Goal: Task Accomplishment & Management: Use online tool/utility

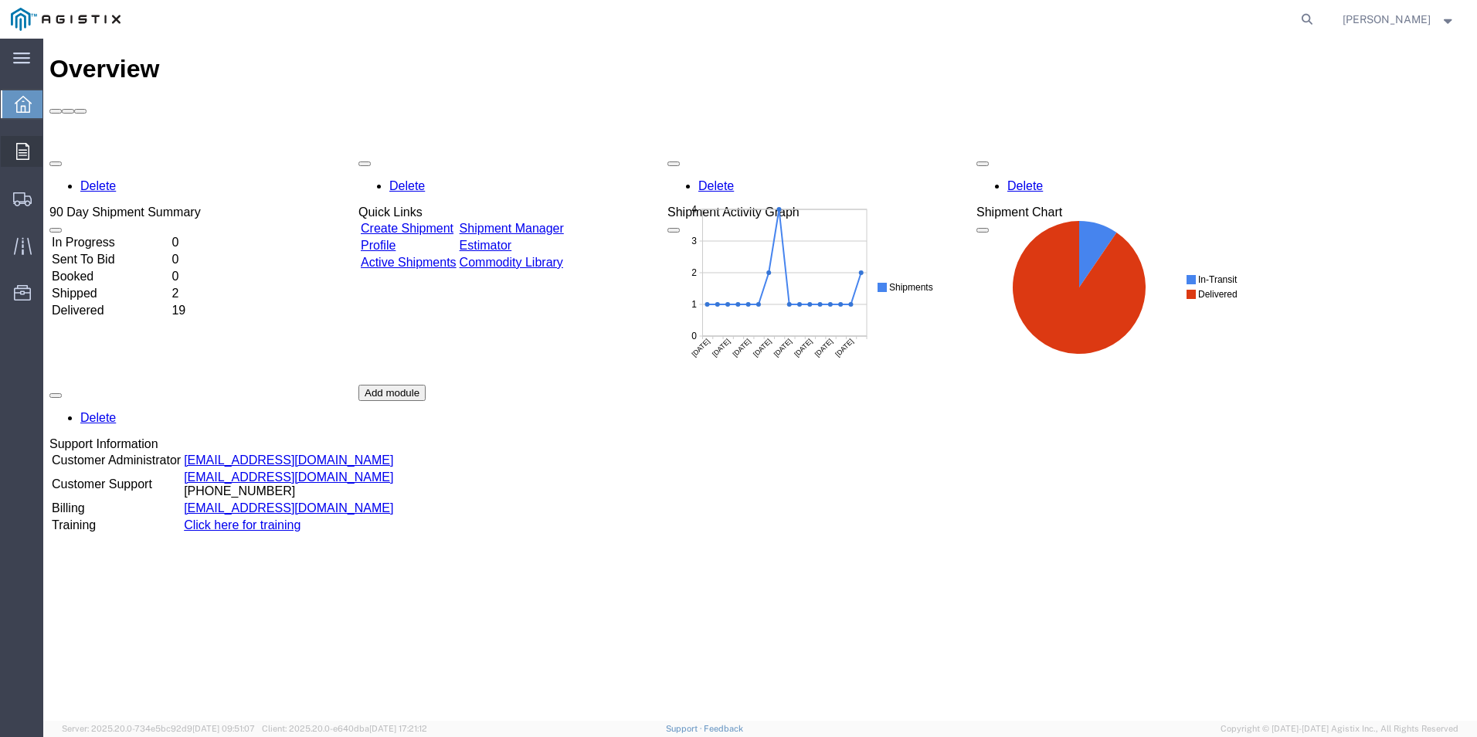
click at [13, 154] on div at bounding box center [22, 151] width 43 height 31
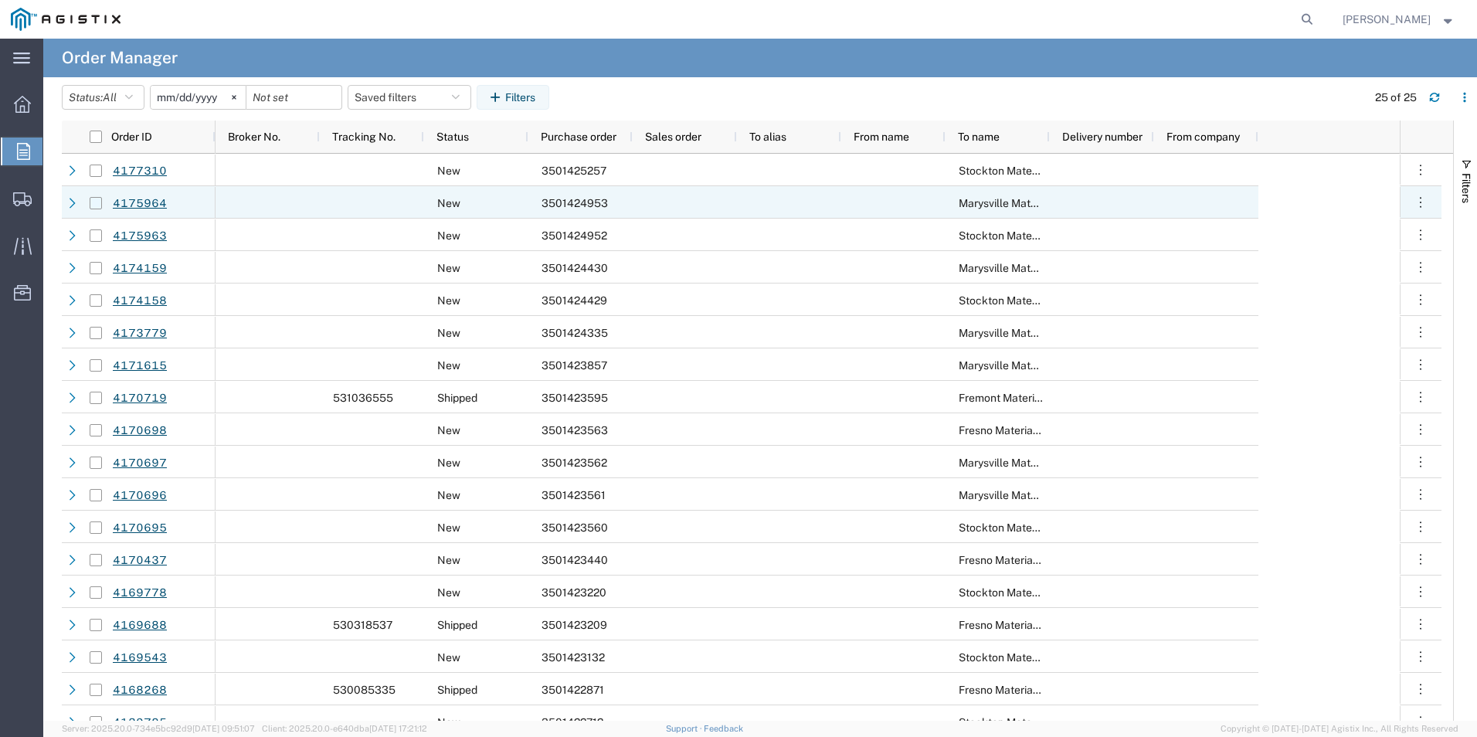
click at [100, 203] on input "Press Space to toggle row selection (unchecked)" at bounding box center [96, 203] width 12 height 12
checkbox input "true"
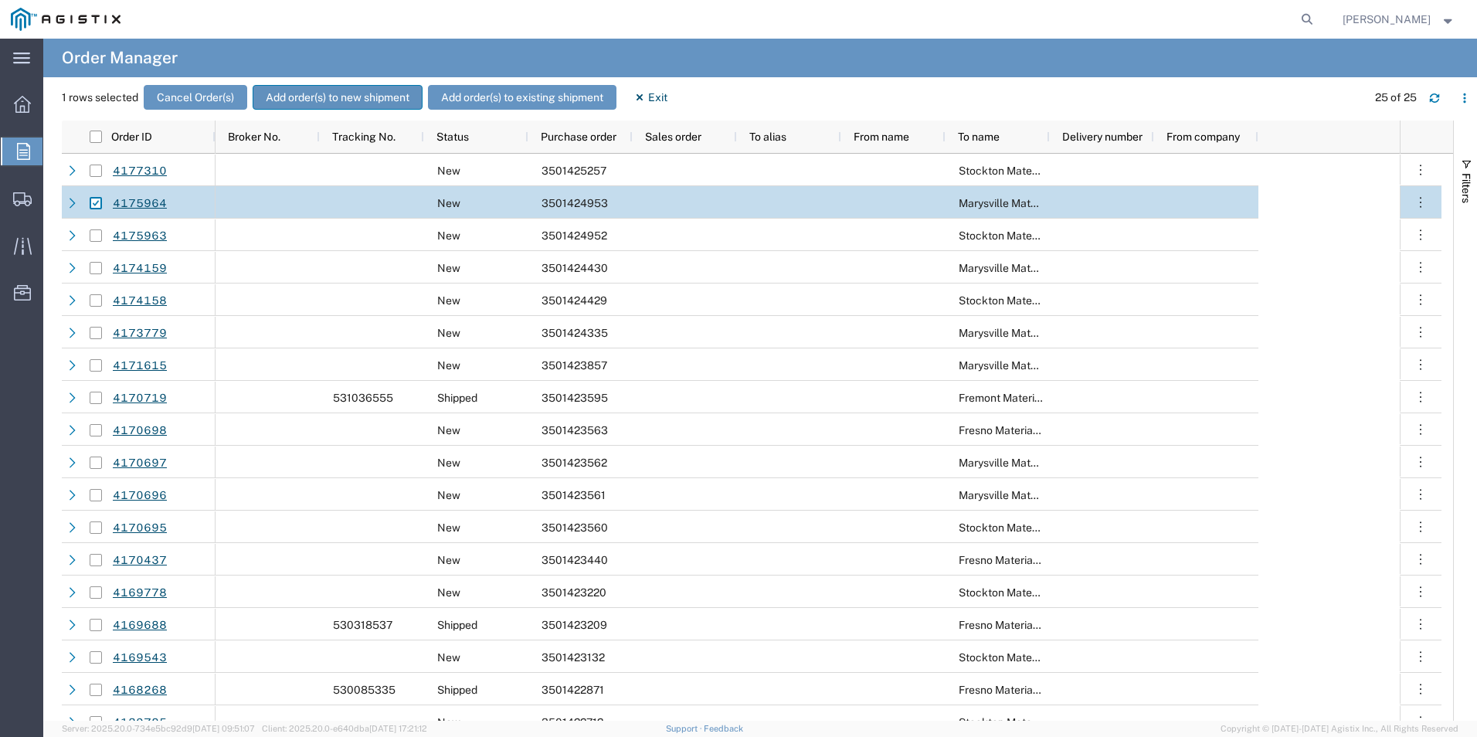
click at [306, 92] on button "Add order(s) to new shipment" at bounding box center [338, 97] width 170 height 25
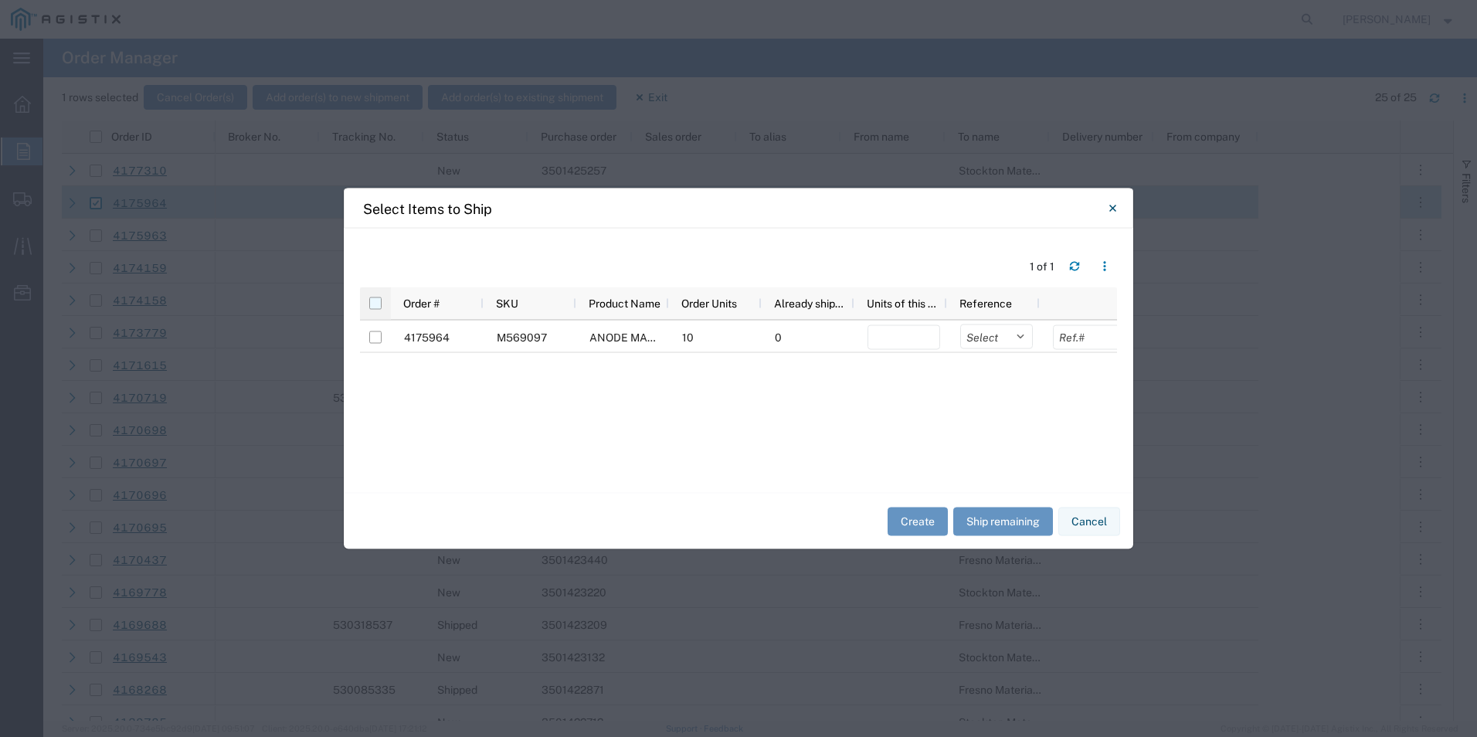
click at [375, 306] on input "checkbox" at bounding box center [375, 303] width 12 height 12
checkbox input "true"
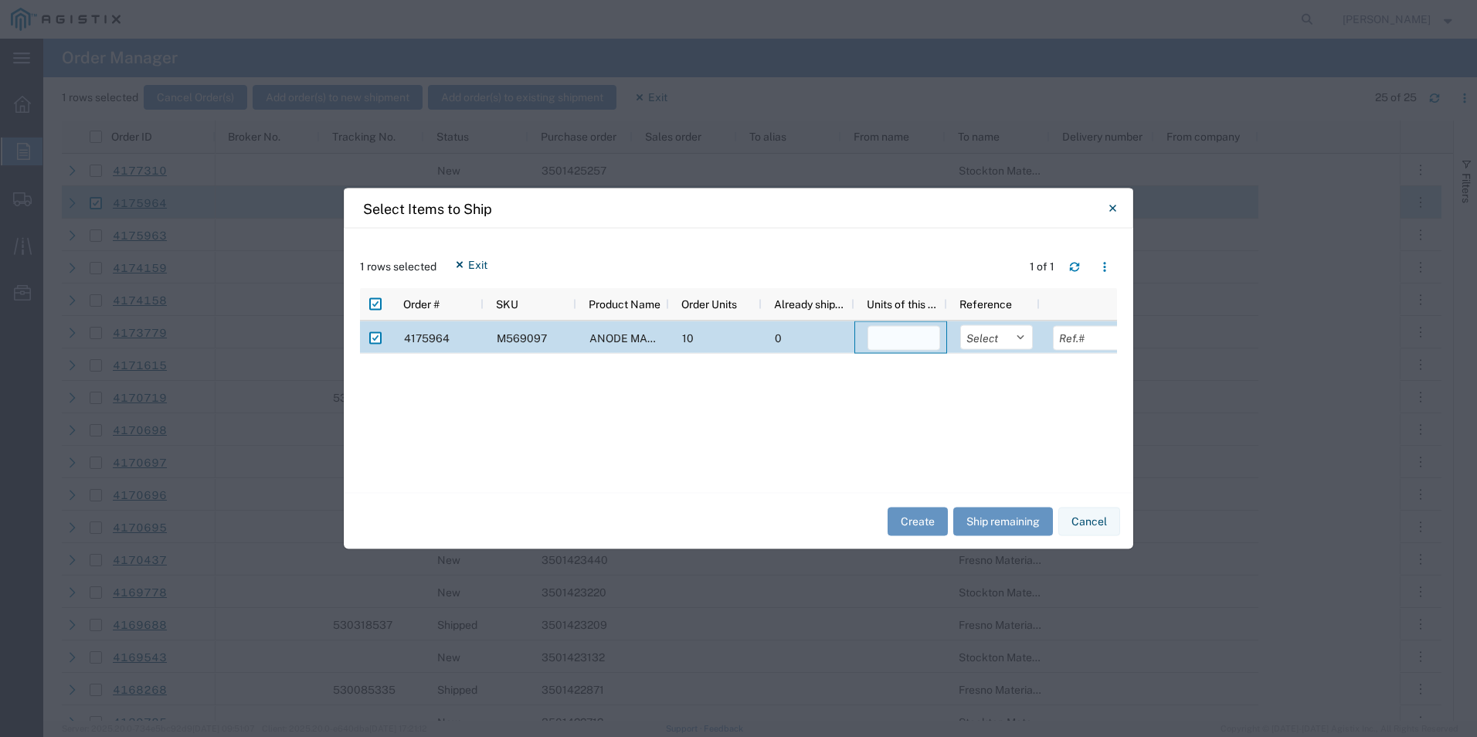
click at [911, 334] on input "number" at bounding box center [903, 338] width 73 height 25
type input "10"
click at [908, 529] on button "Create" at bounding box center [918, 521] width 60 height 29
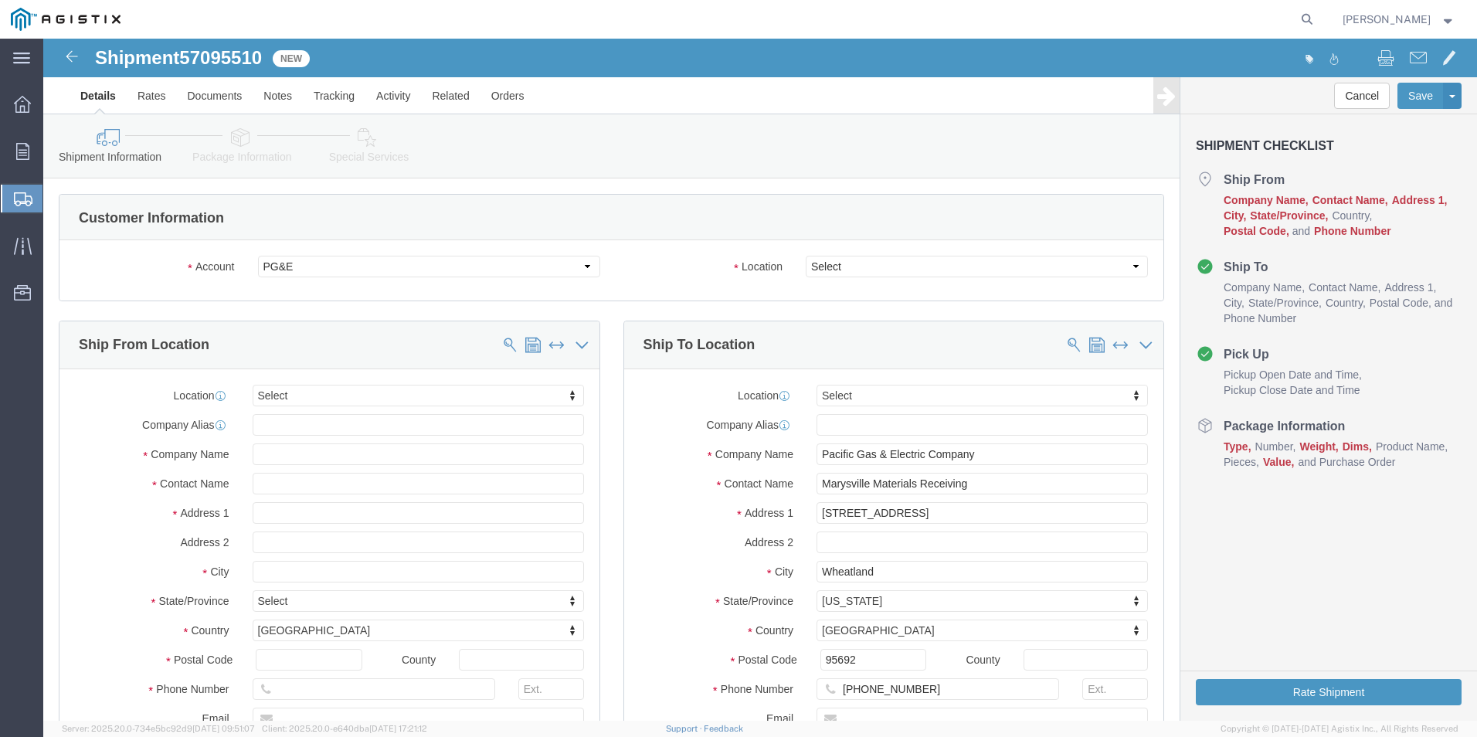
select select
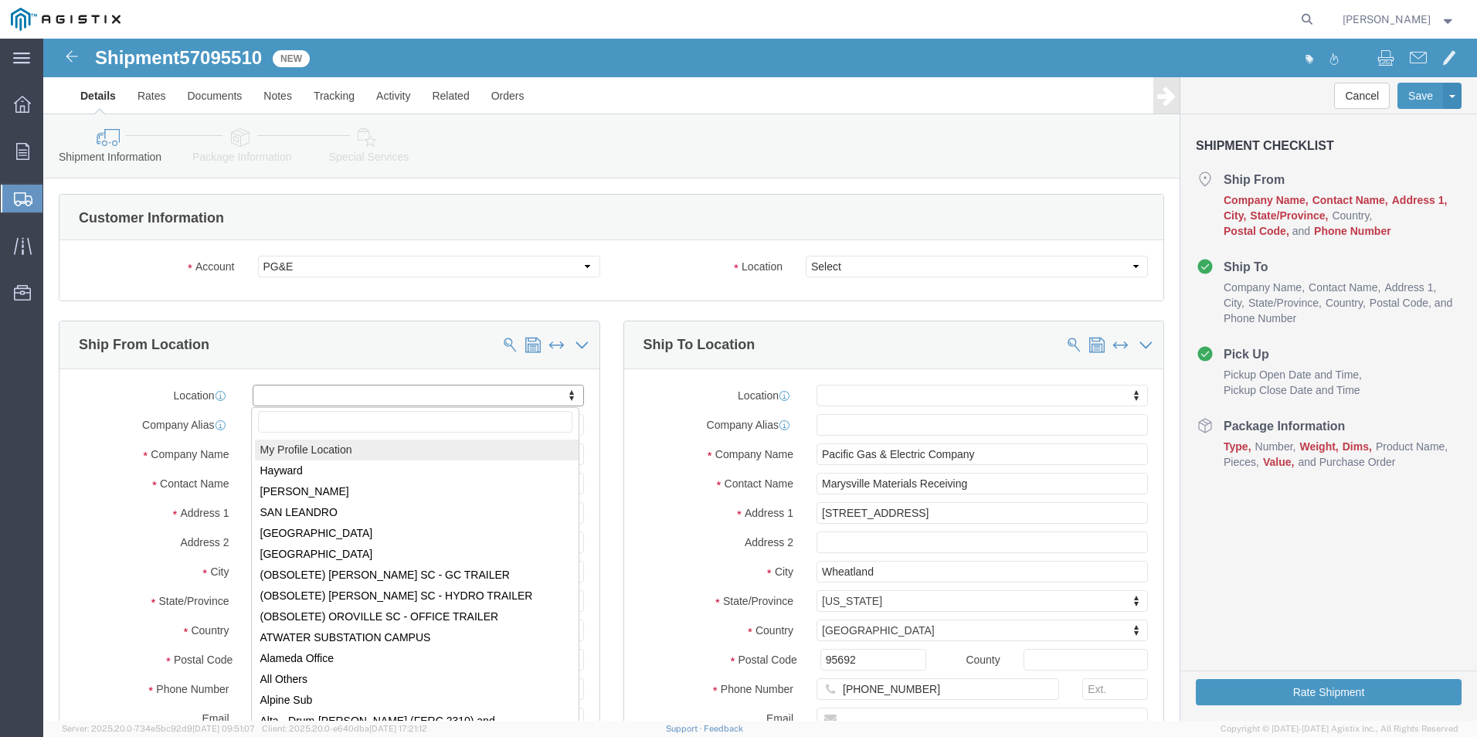
select select "MYPROFILE"
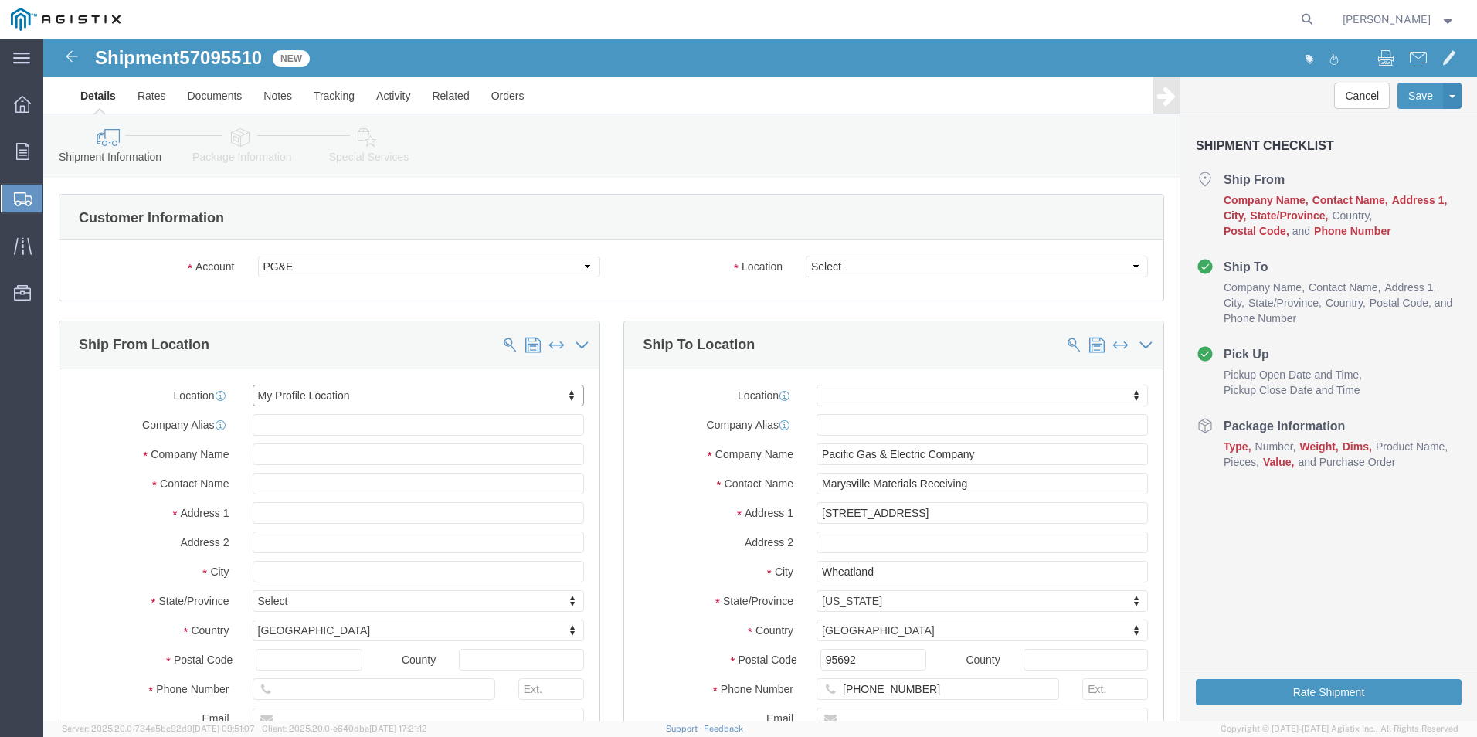
select select "OK"
click select "Select All Others Fremont DC Fresno DC Wheatland DC"
select select "23082"
click select "Select All Others Fremont DC Fresno DC Wheatland DC"
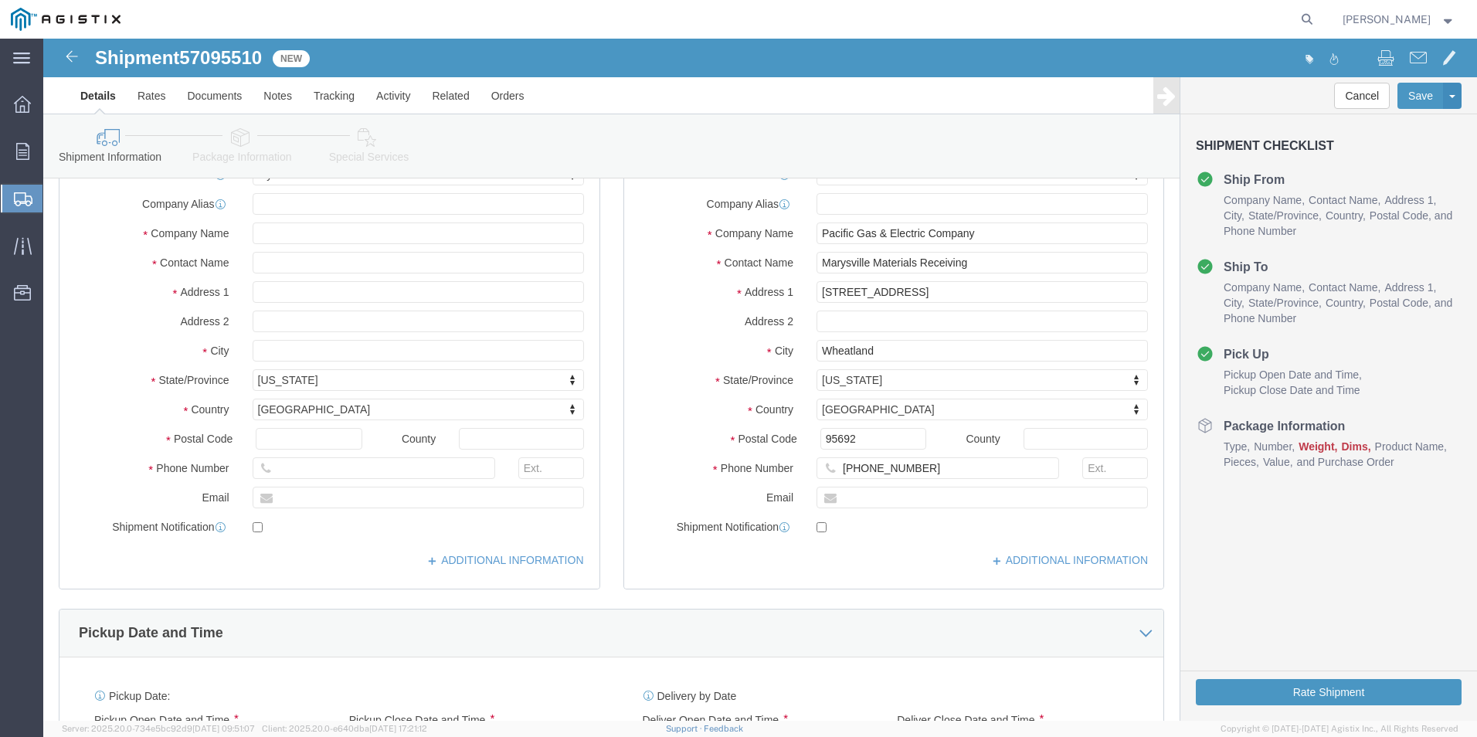
scroll to position [154, 0]
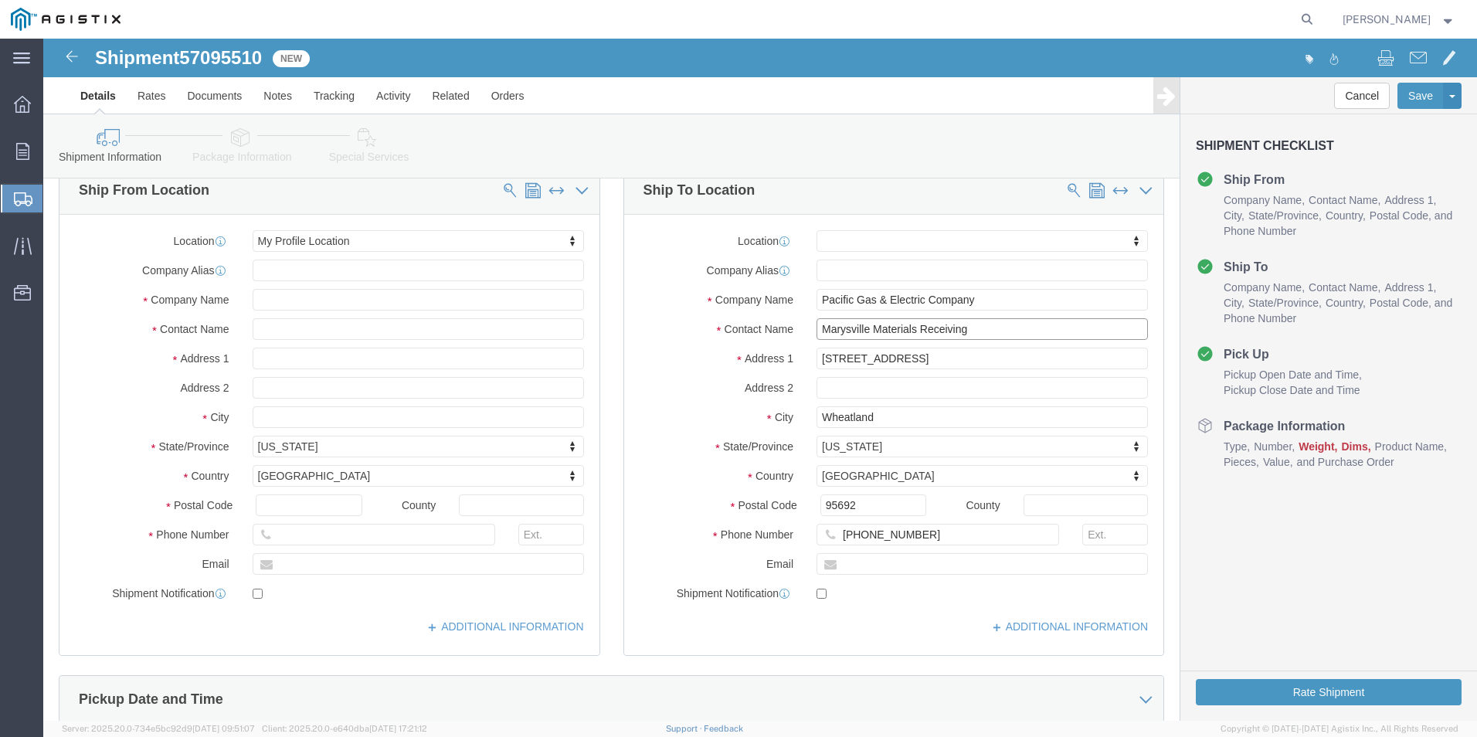
drag, startPoint x: 926, startPoint y: 292, endPoint x: 764, endPoint y: 303, distance: 162.6
click div "Location My Profile Location Hayward MEDINA SAN LEANDRO SANTA FE SPRINGS Sand S…"
type input "s"
type input "SONIA AMATO"
click input "4159109601"
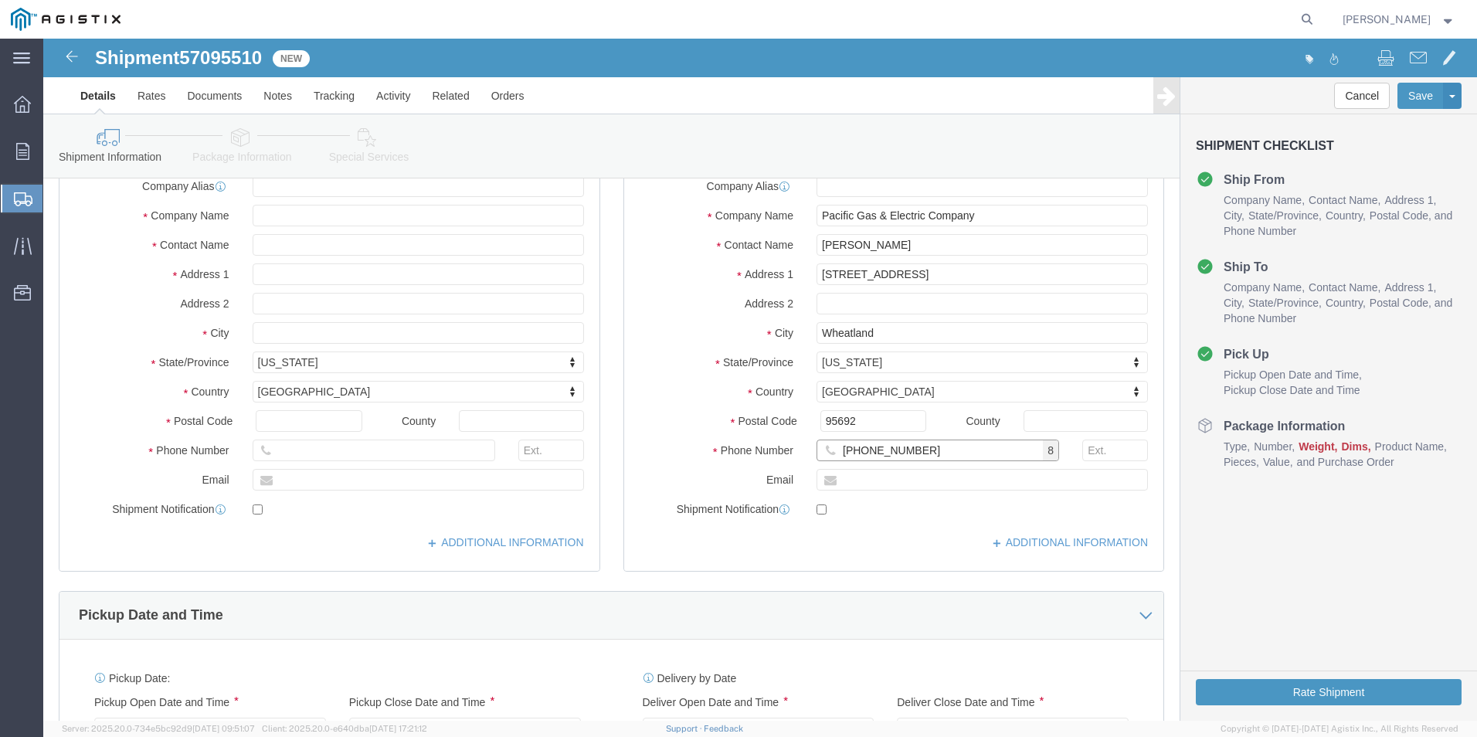
scroll to position [541, 0]
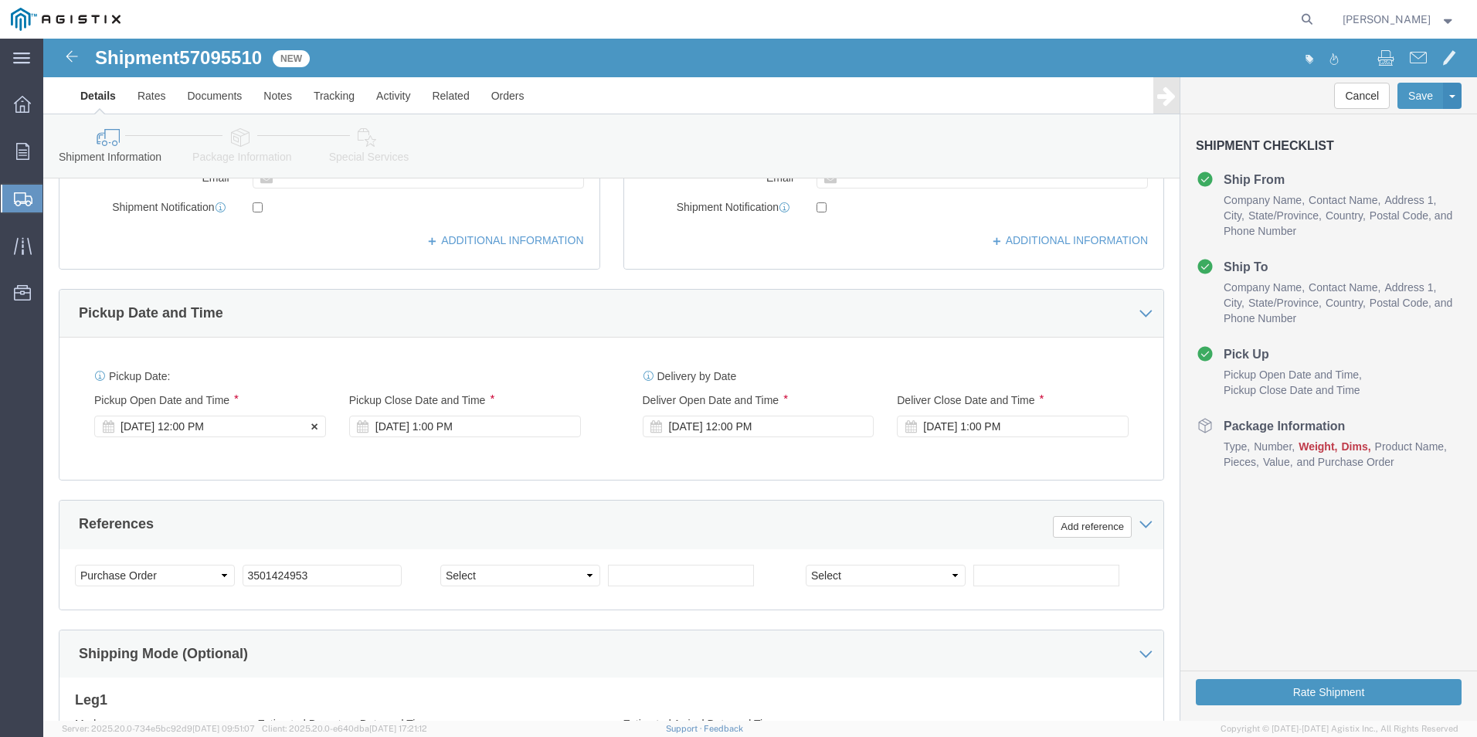
type input "415-910-9601"
click div "Oct 10 2025 12:00 PM"
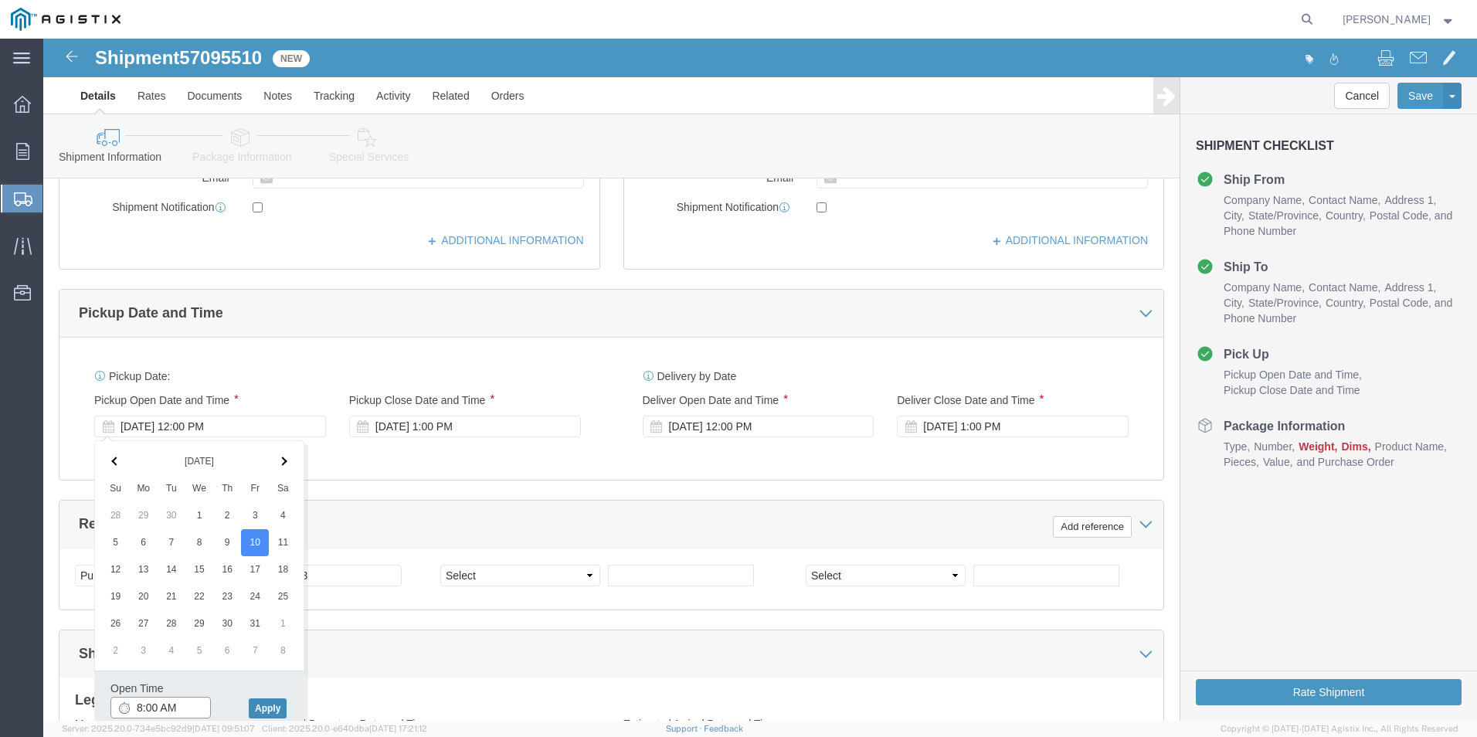
type input "8:00 AM"
click button "Apply"
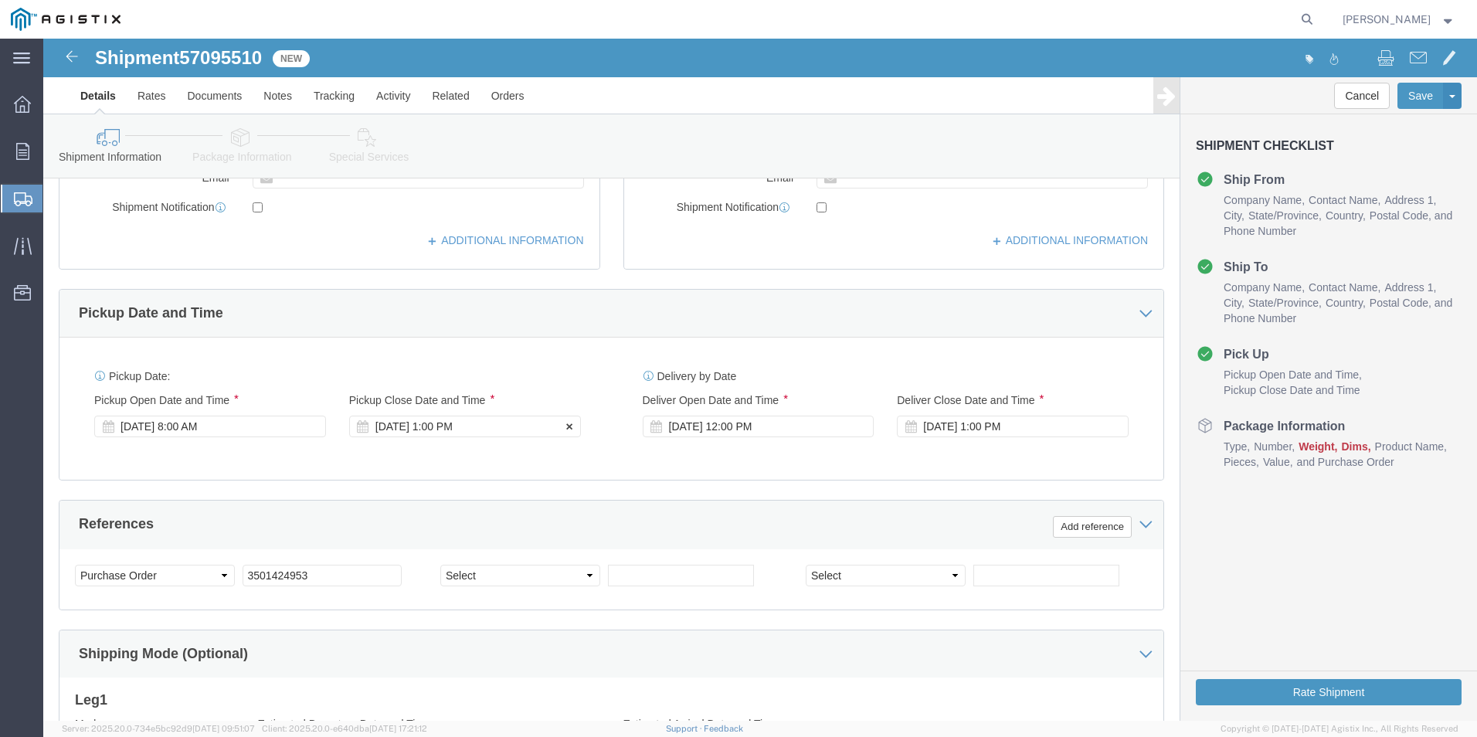
click div "Oct 10 2025 1:00 PM"
type input "3:30 PM"
click button "Apply"
click div "Oct 23 2025 12:00 PM"
type input "8:00 AM"
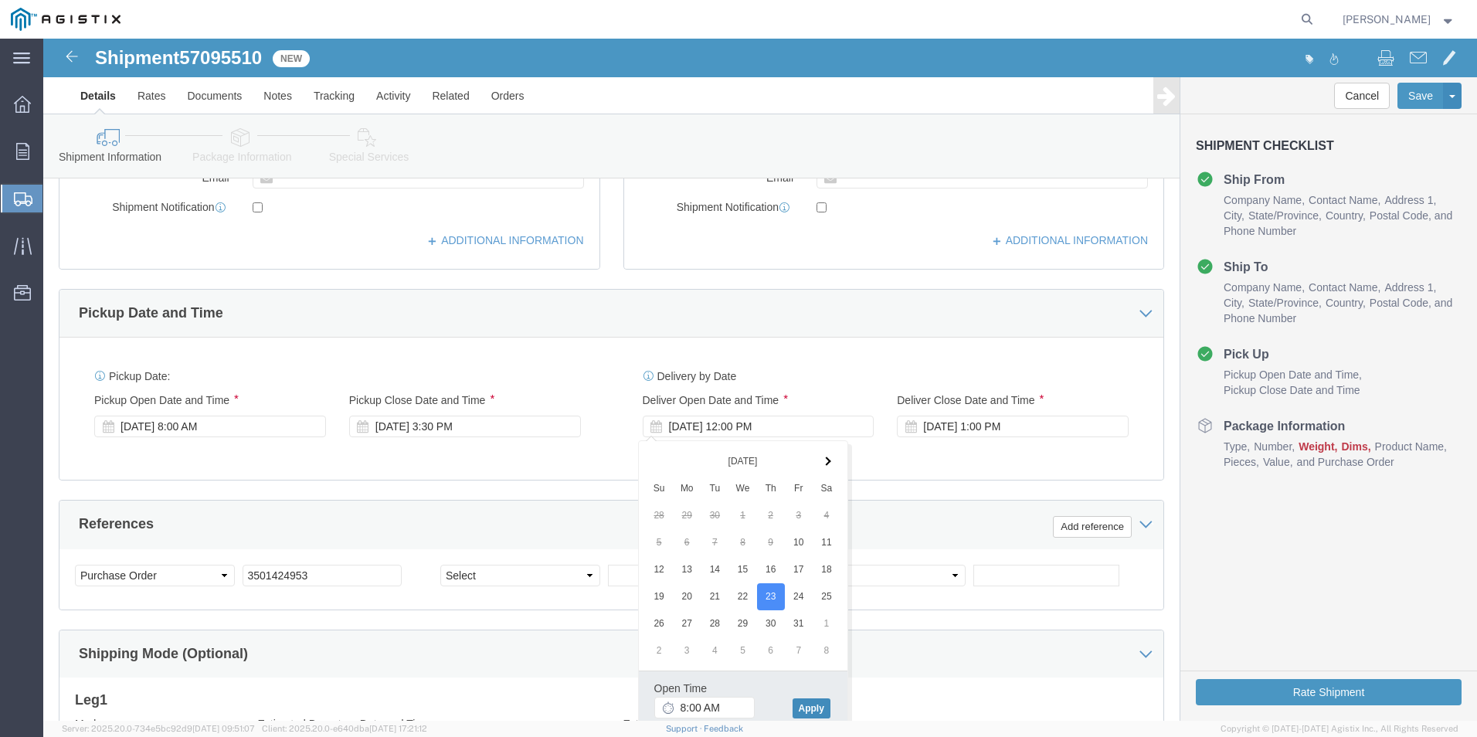
click button "Apply"
click div "Oct 23 2025 1:00 PM"
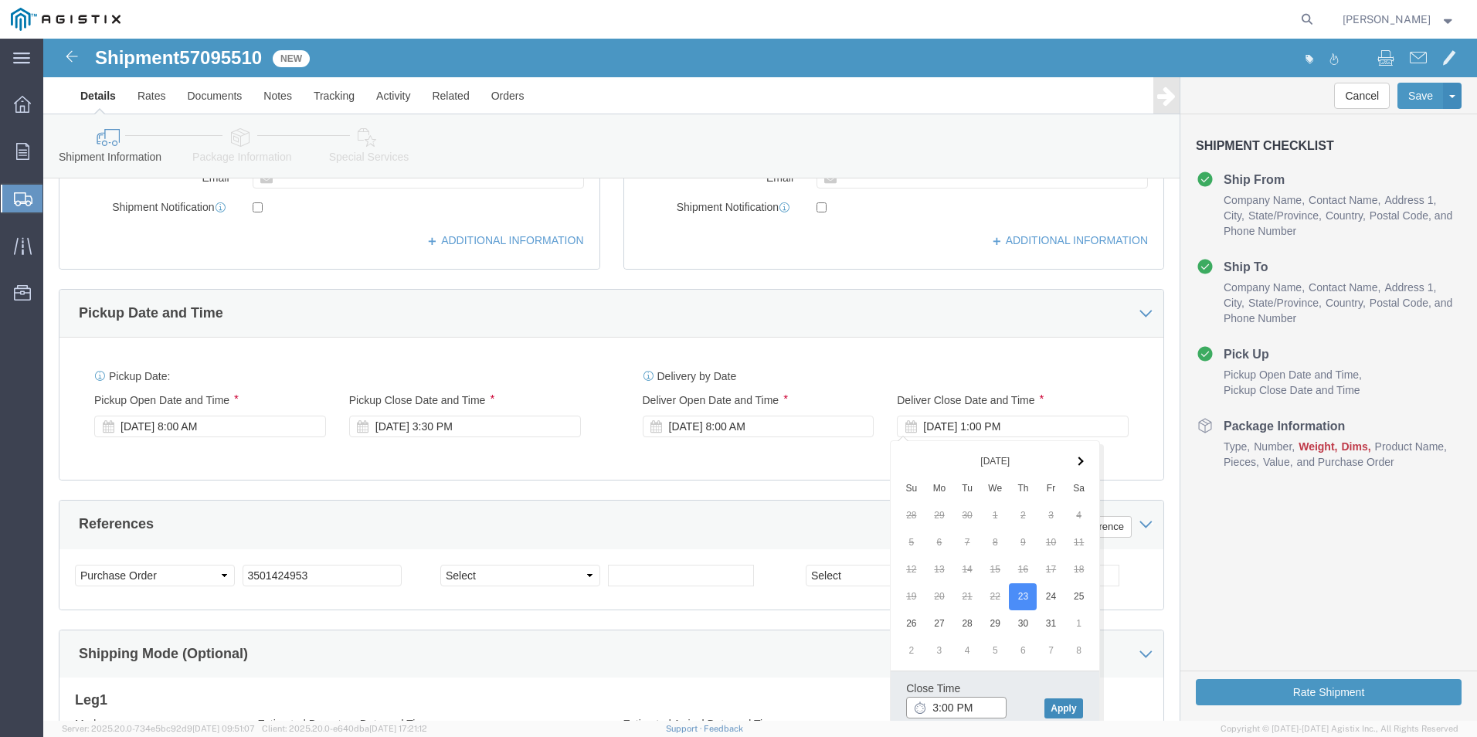
type input "3:00 PM"
click button "Apply"
click select "Select Account Type Activity ID Airline Appointment Number ASN Batch Request # …"
select select "SALEORDR"
click select "Select Account Type Activity ID Airline Appointment Number ASN Batch Request # …"
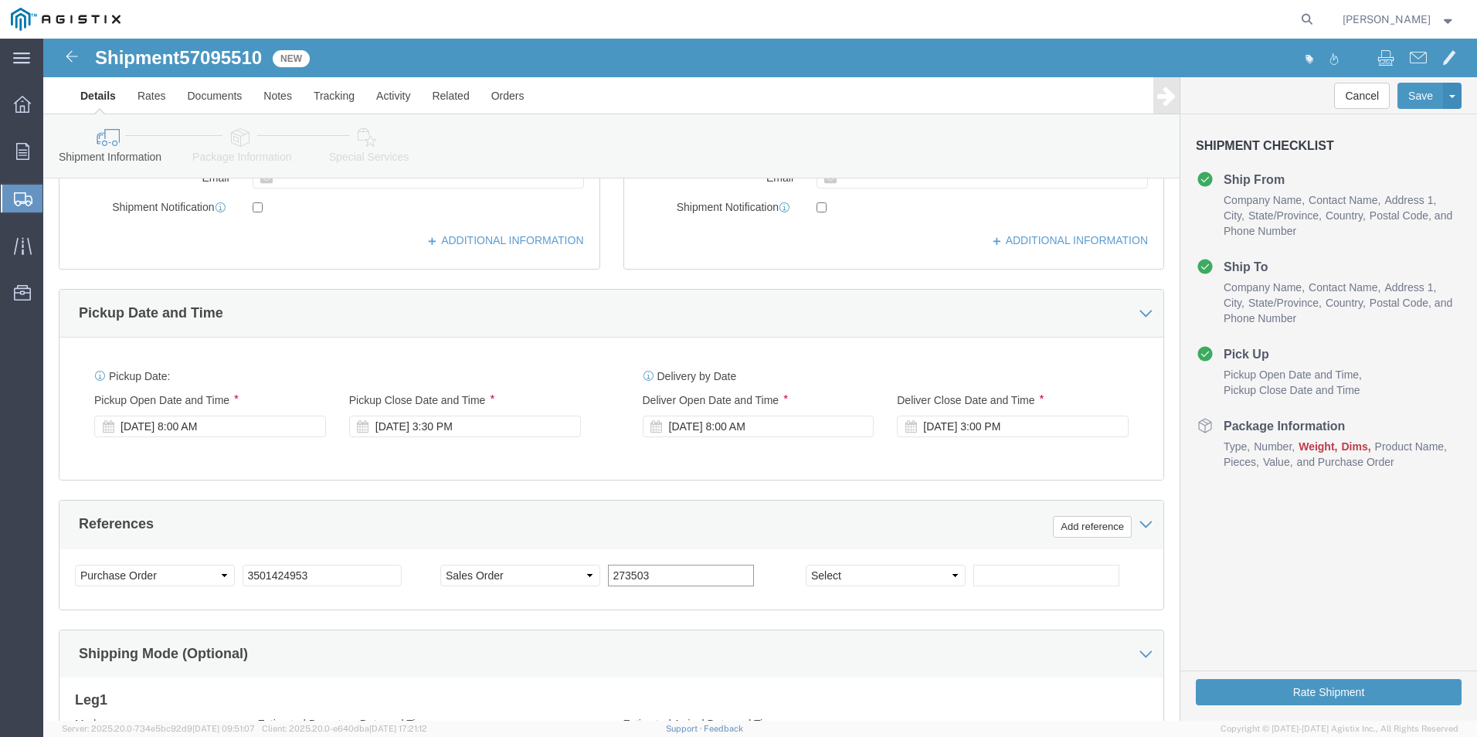
type input "273503"
click div "Shipping Mode (Optional)"
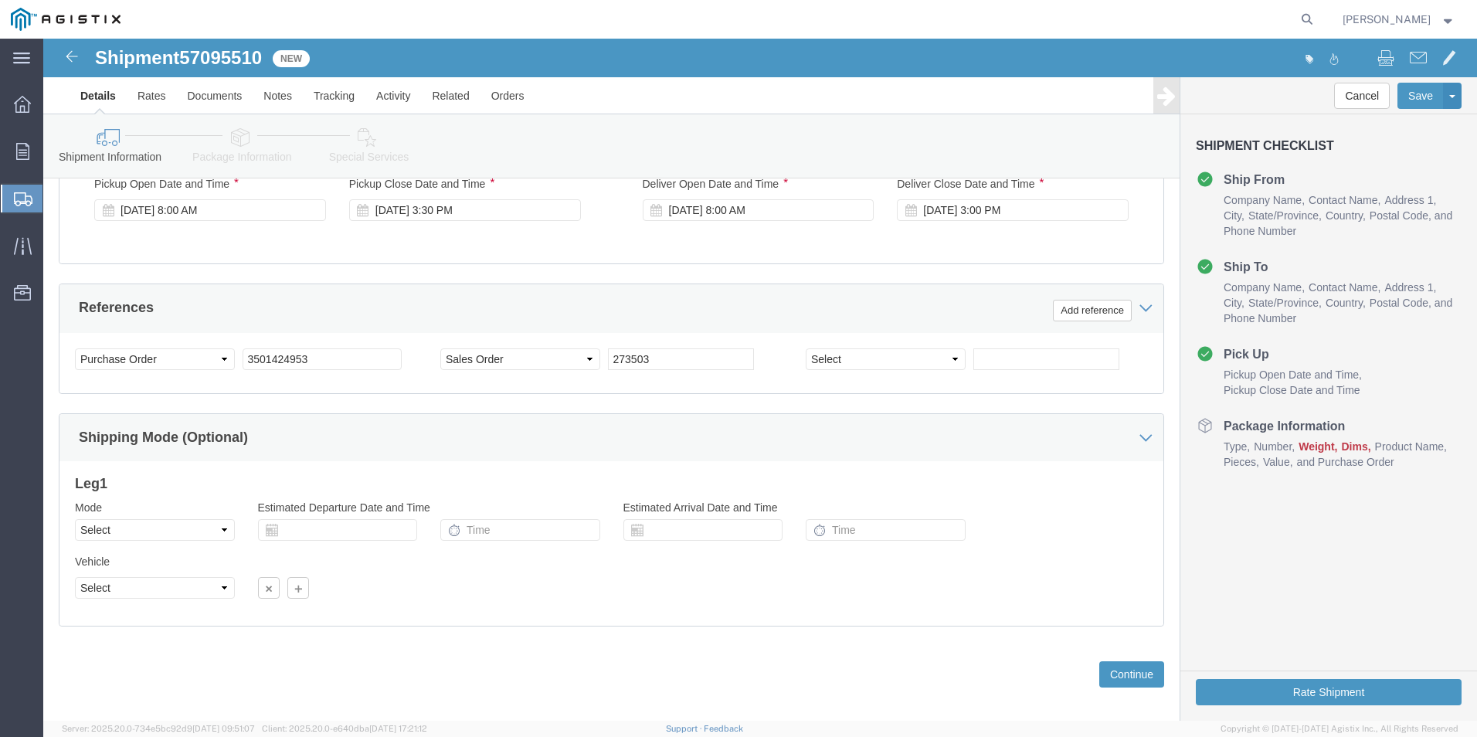
scroll to position [771, 0]
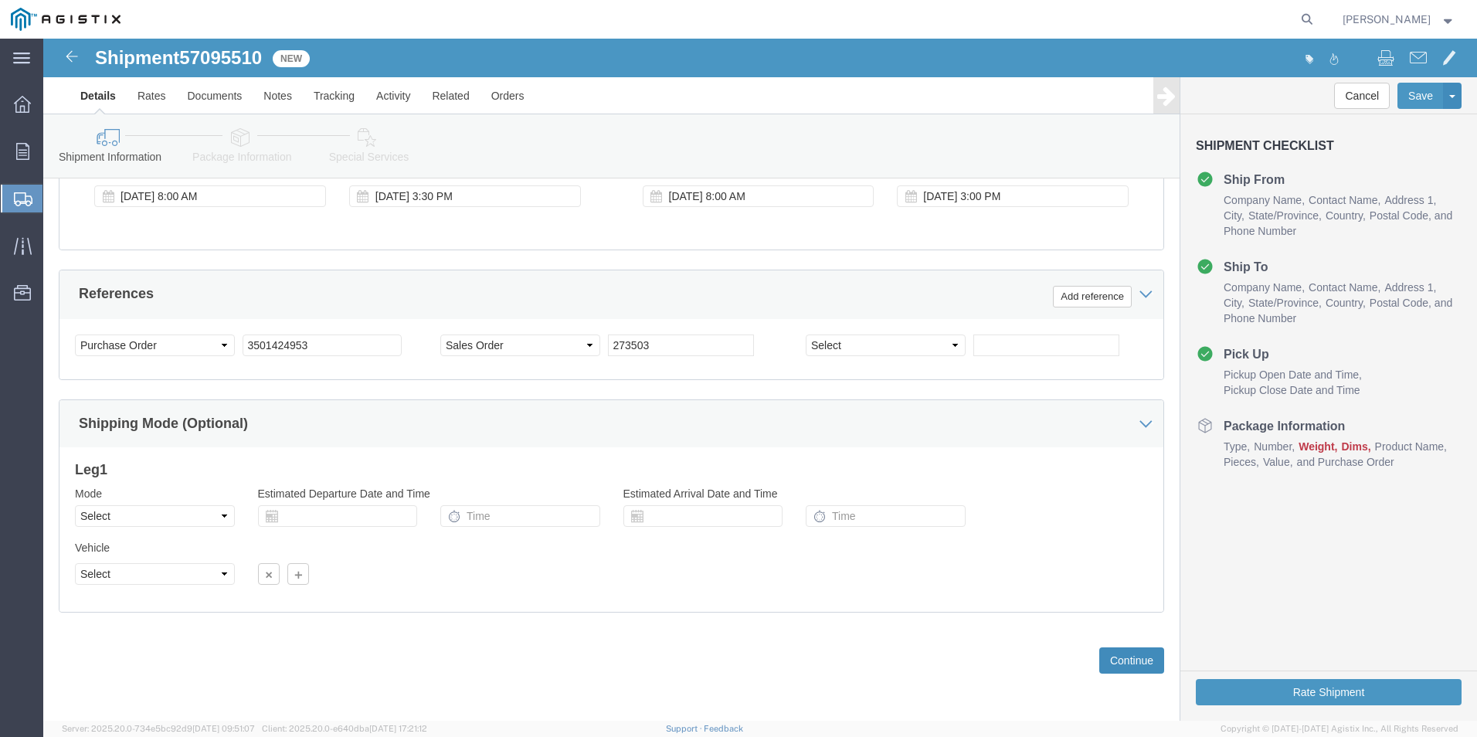
click button "Continue"
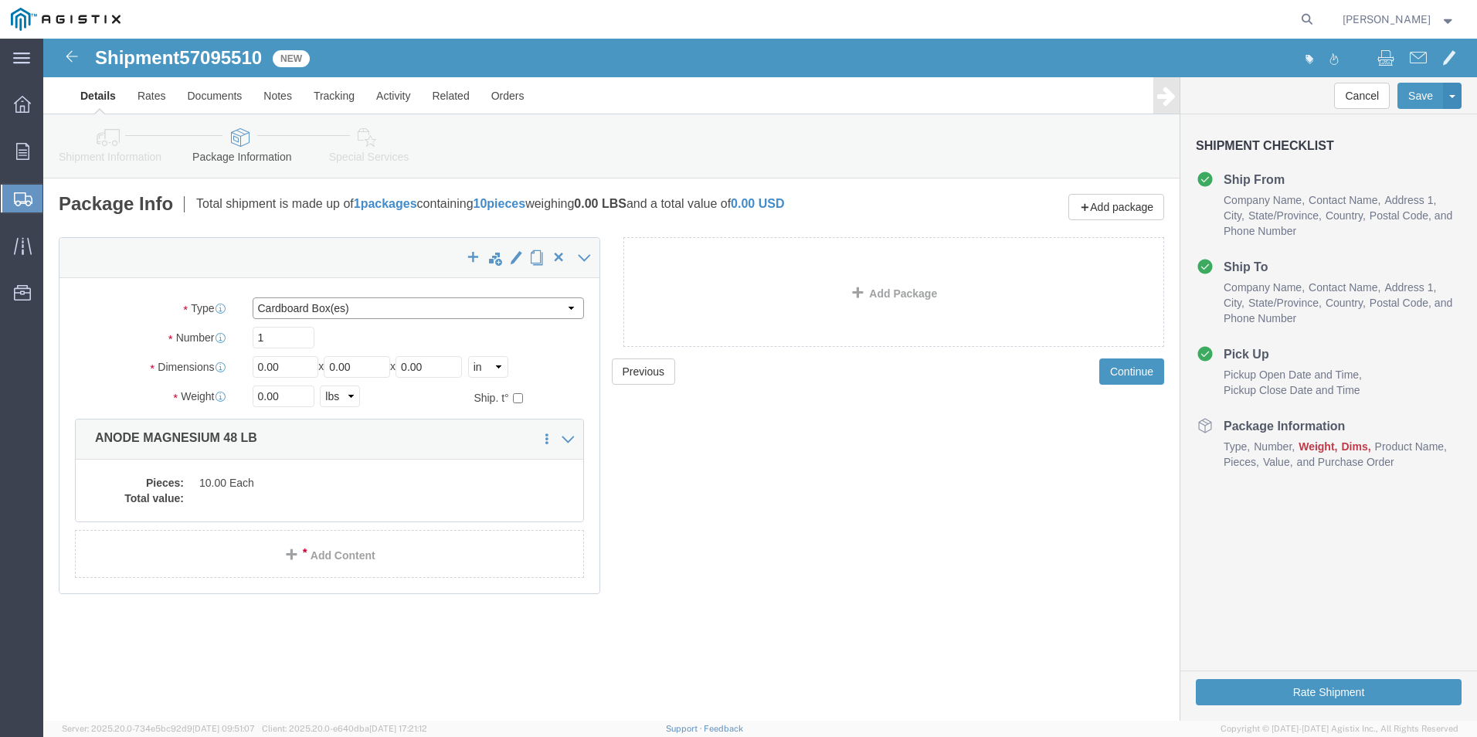
click select "Select Bulk Bundle(s) Cardboard Box(es) Carton(s) Crate(s) Drum(s) (Fiberboard)…"
select select "PSNS"
click select "Select Bulk Bundle(s) Cardboard Box(es) Carton(s) Crate(s) Drum(s) (Fiberboard)…"
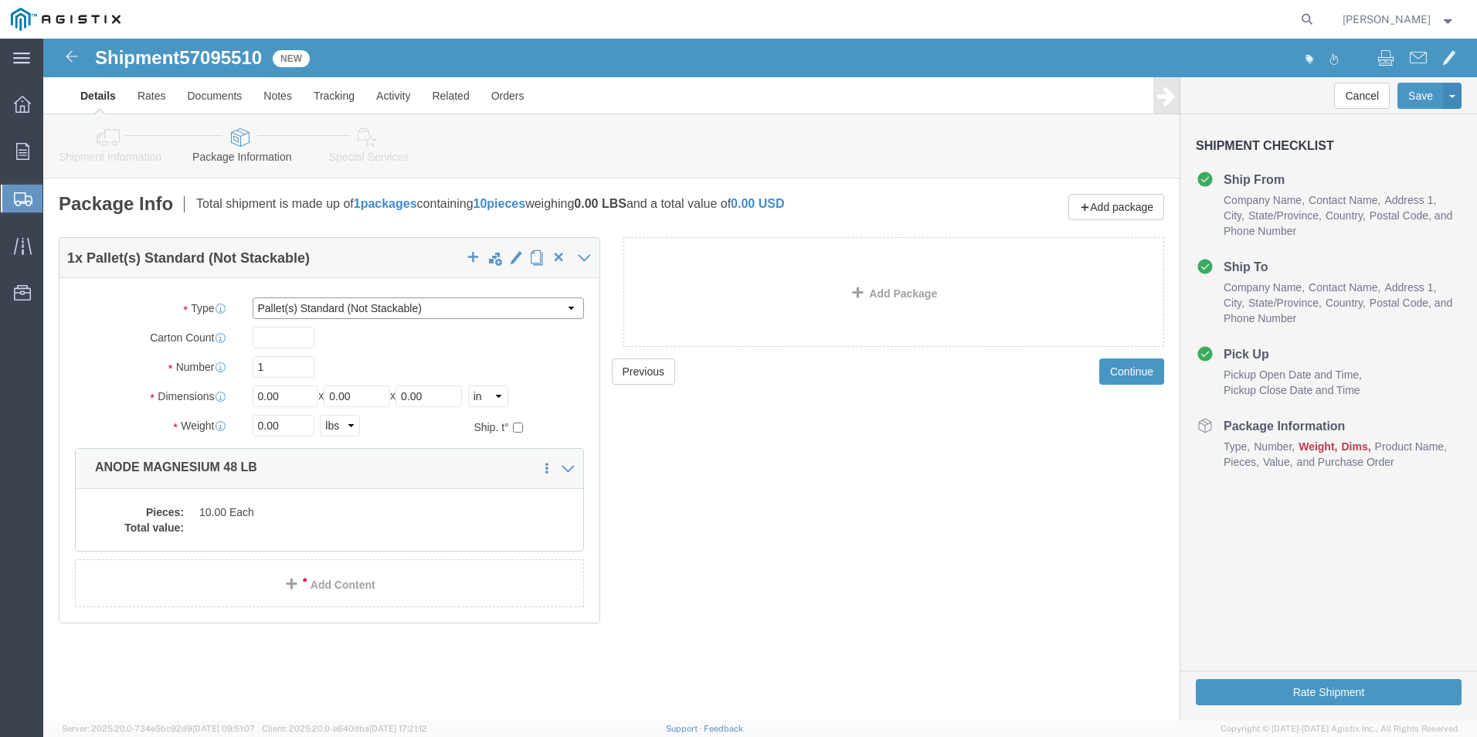
click select "Select Bulk Bundle(s) Cardboard Box(es) Carton(s) Crate(s) Drum(s) (Fiberboard)…"
click input "0.00"
type input "0"
type input "42"
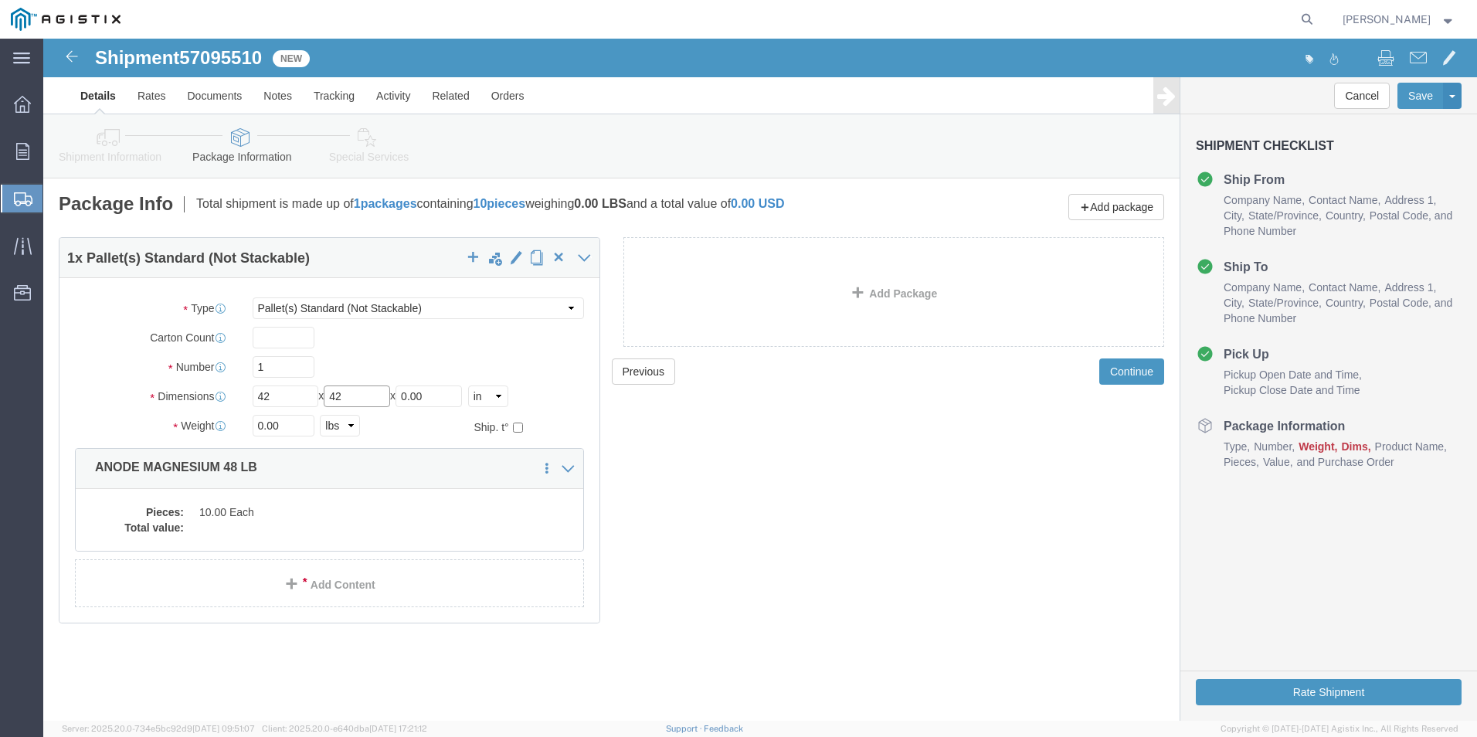
type input "42"
type input "3"
type input "25"
type input "1002"
click dd "10.00 Each"
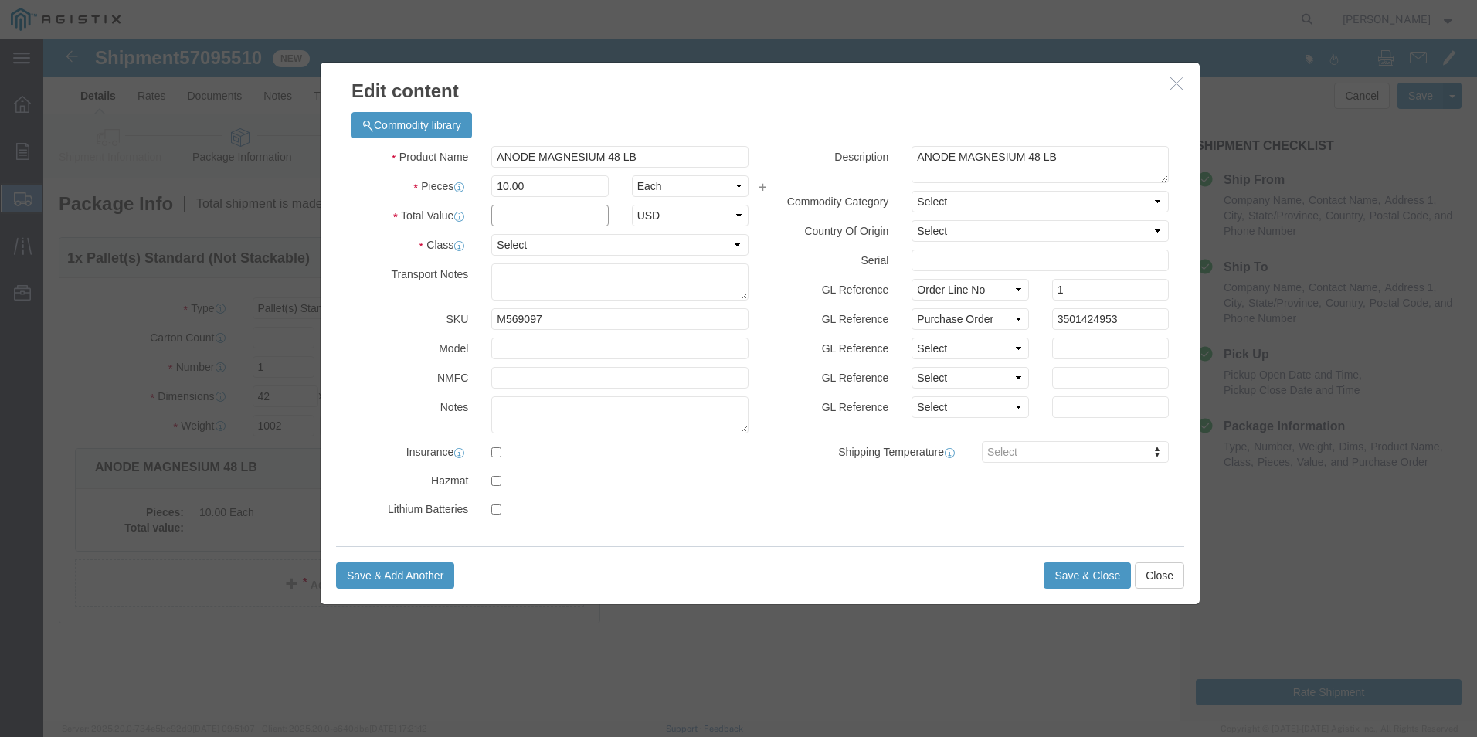
click input "text"
type input "2601.19"
click select "Select 50 55 60 65 70 85 92.5 100 125 175 250 300 400"
select select "60"
click select "Select 50 55 60 65 70 85 92.5 100 125 175 250 300 400"
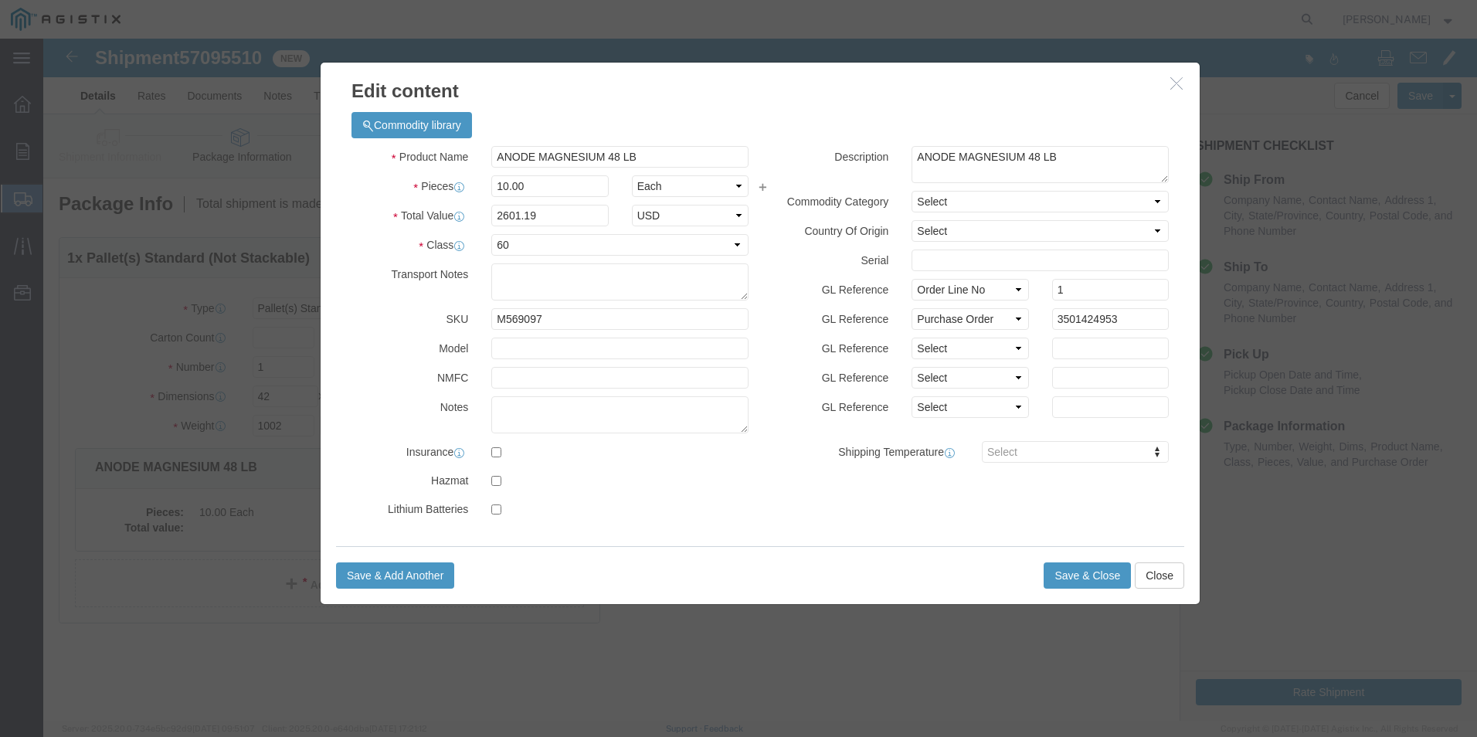
click div "Product Name ANODE MAGNESIUM 48 LB Pieces 10.00 Select Bag Barrels 100Board Fee…"
click input "text"
type input "133640"
click button "Save & Close"
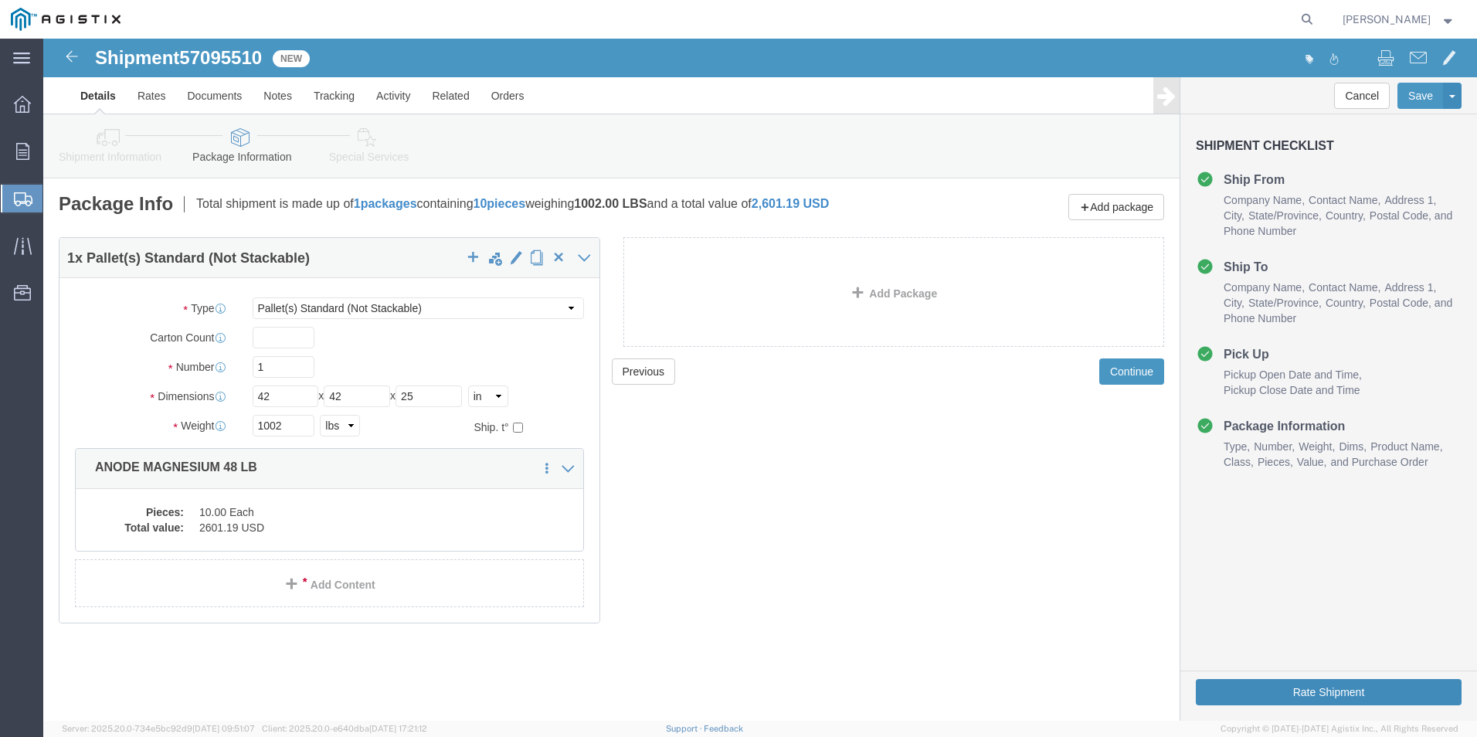
click button "Rate Shipment"
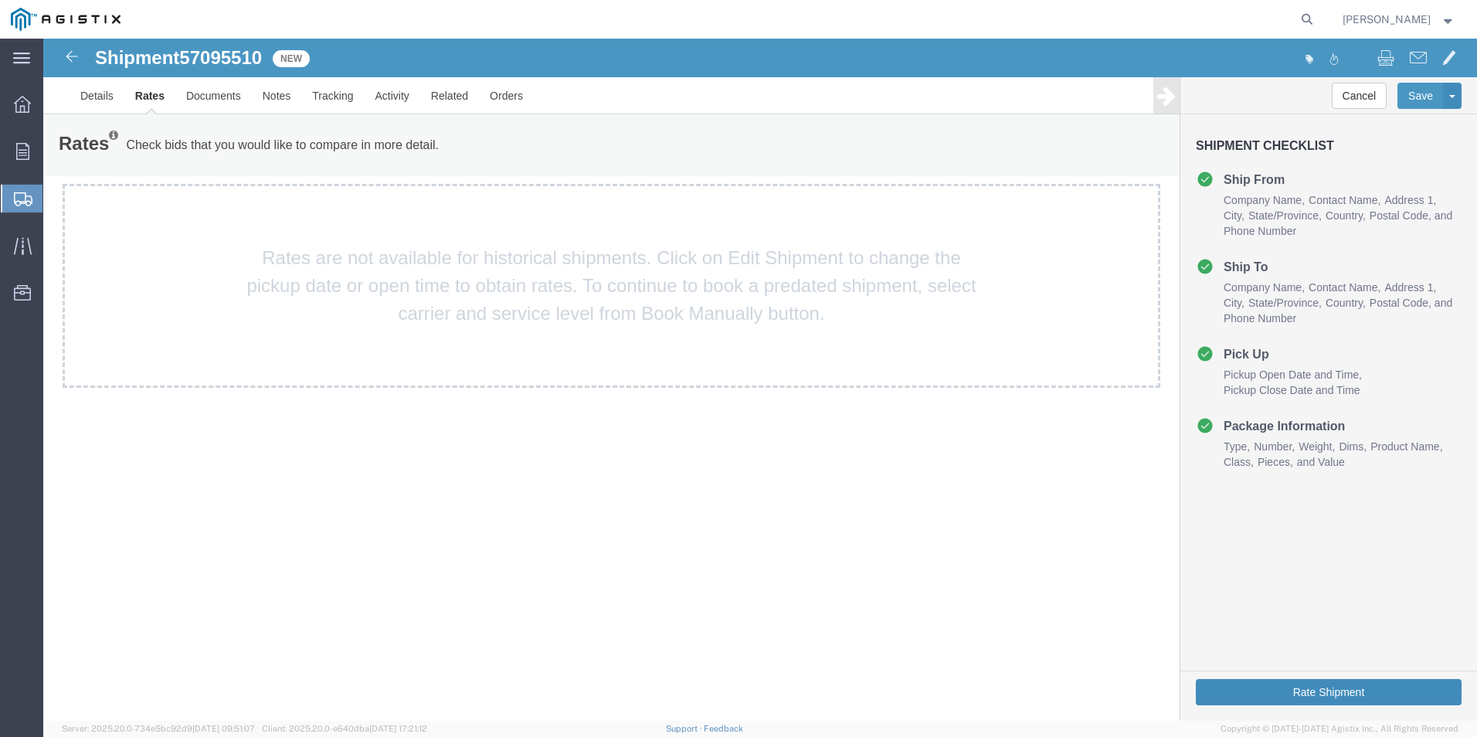
click at [1323, 689] on button "Rate Shipment" at bounding box center [1329, 692] width 266 height 26
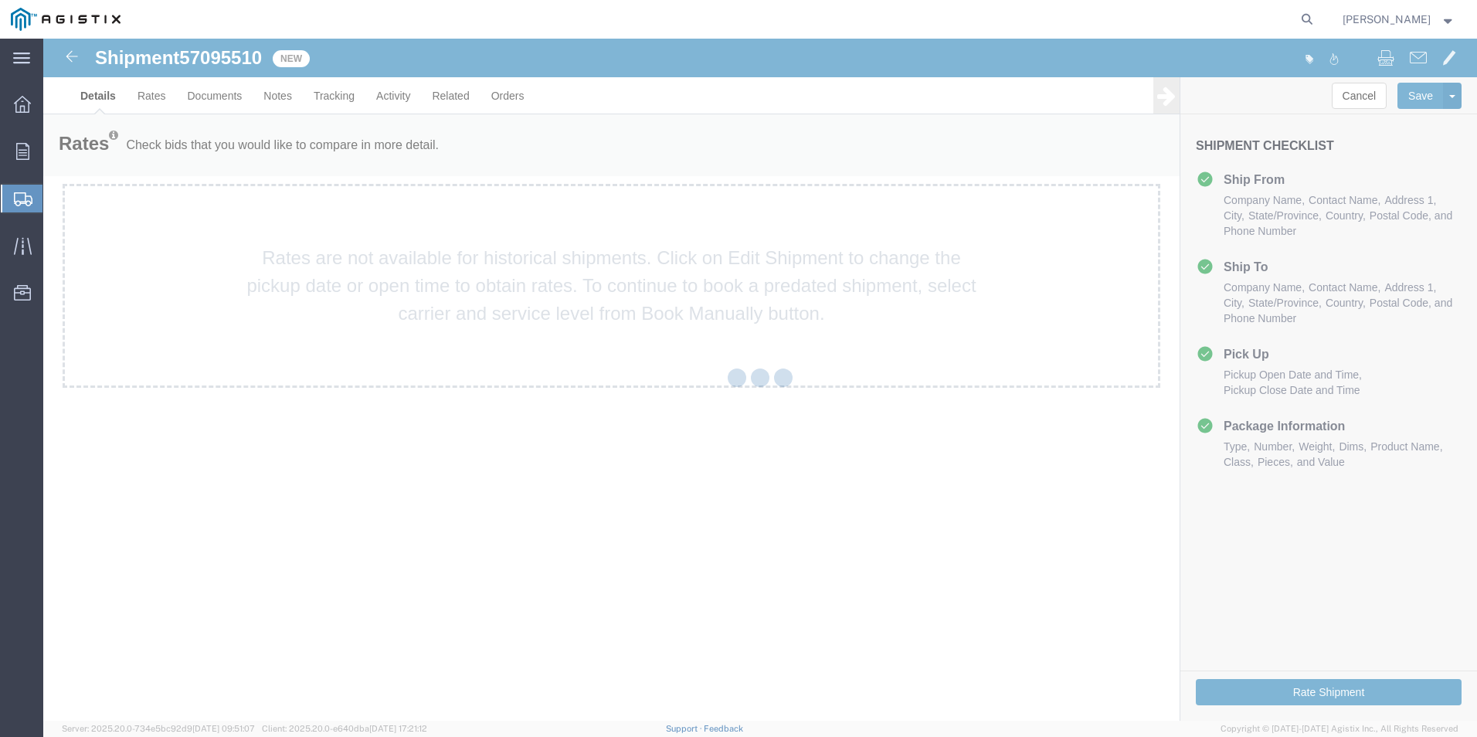
select select "38148"
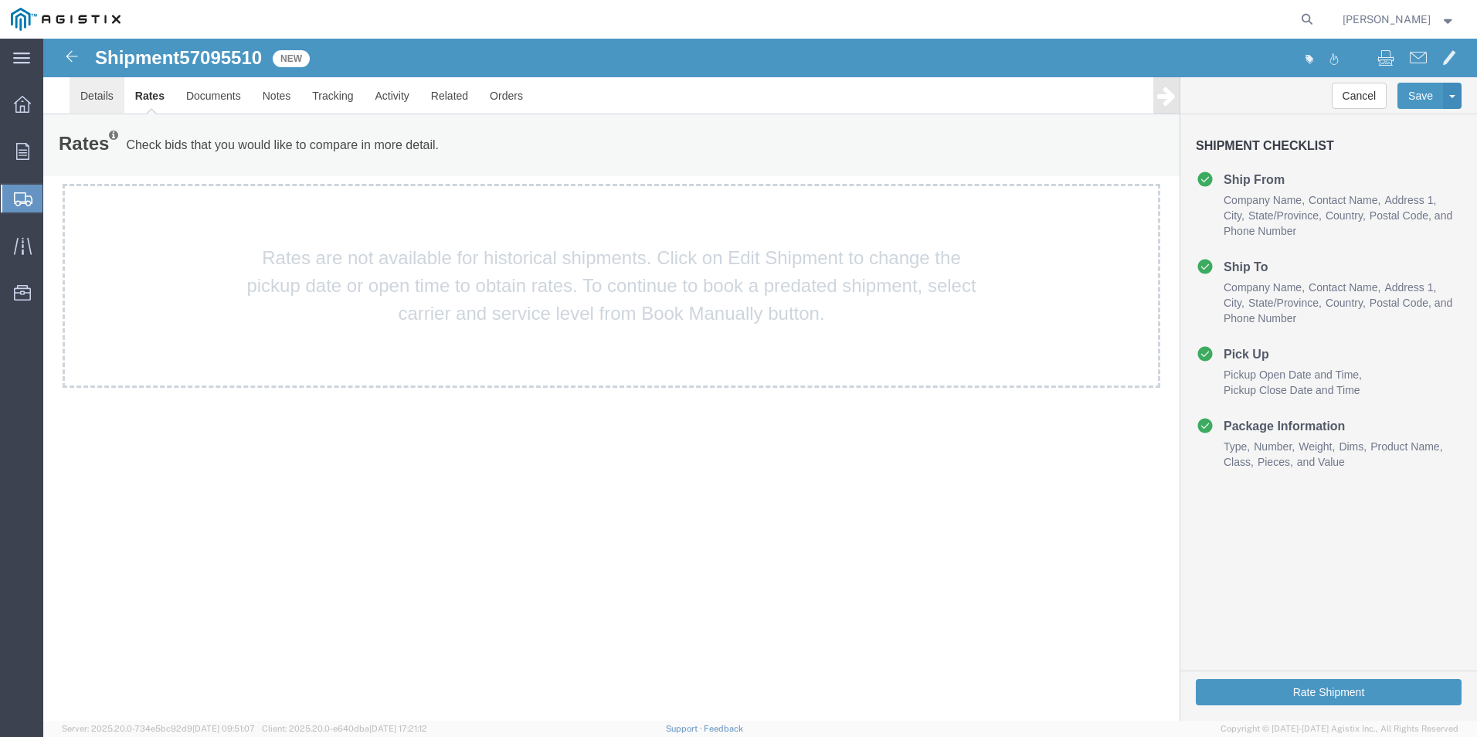
click at [99, 99] on link "Details" at bounding box center [97, 95] width 55 height 37
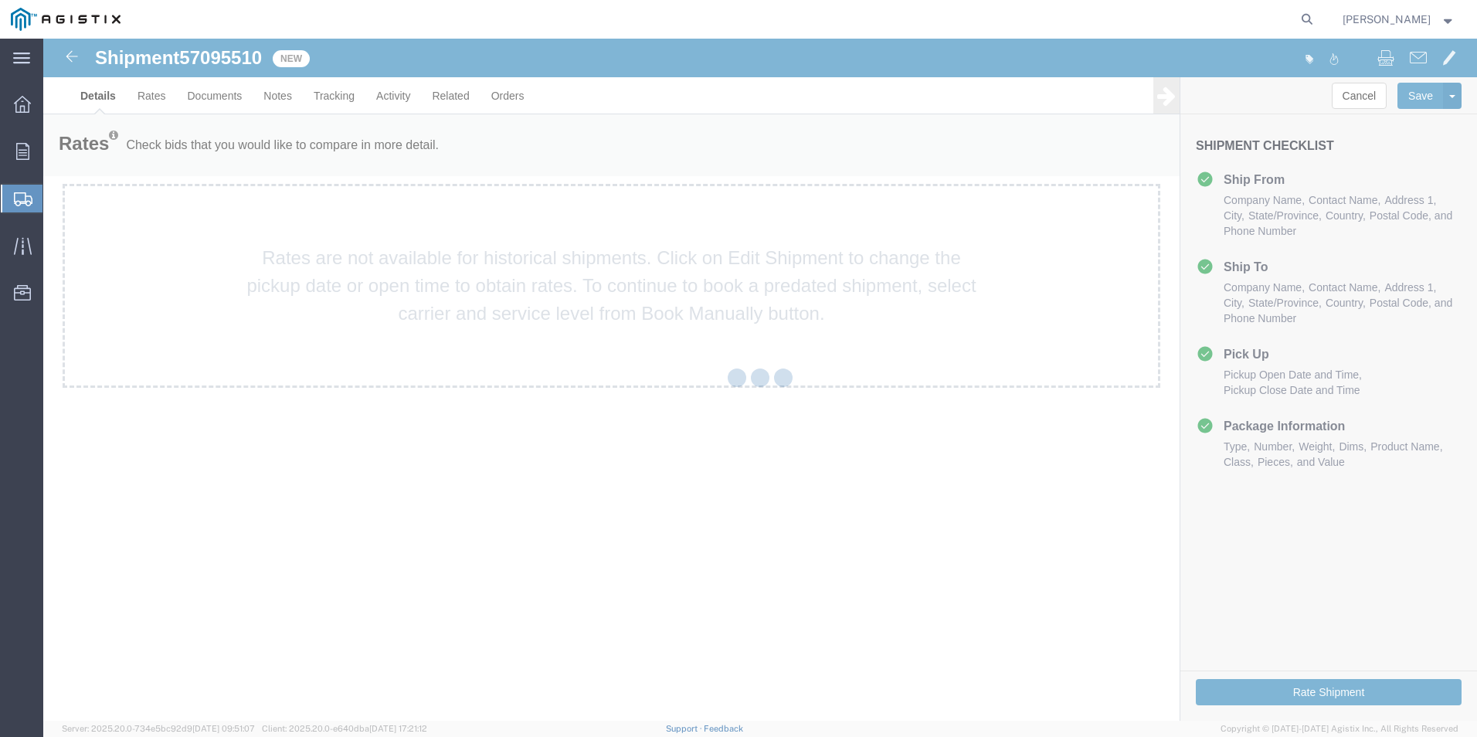
select select "38148"
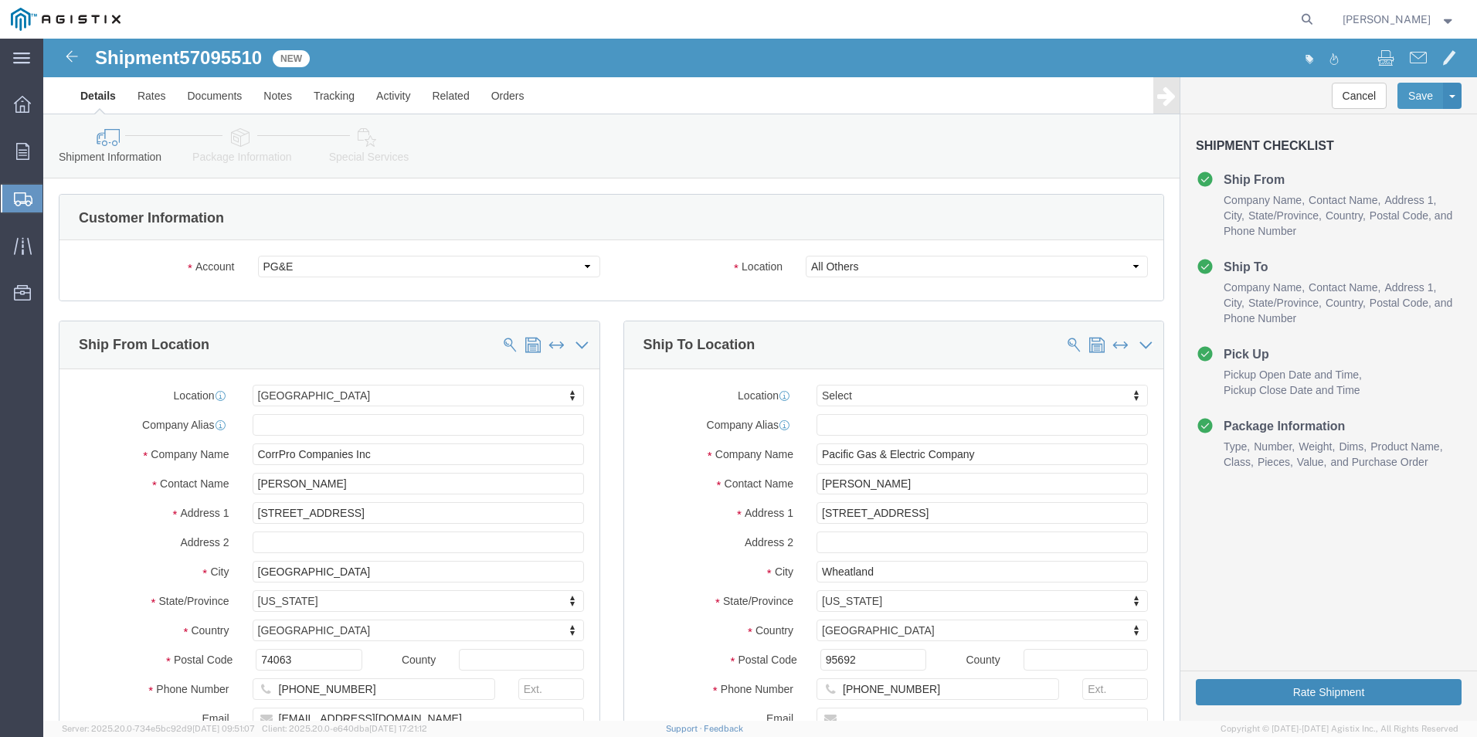
click button "Rate Shipment"
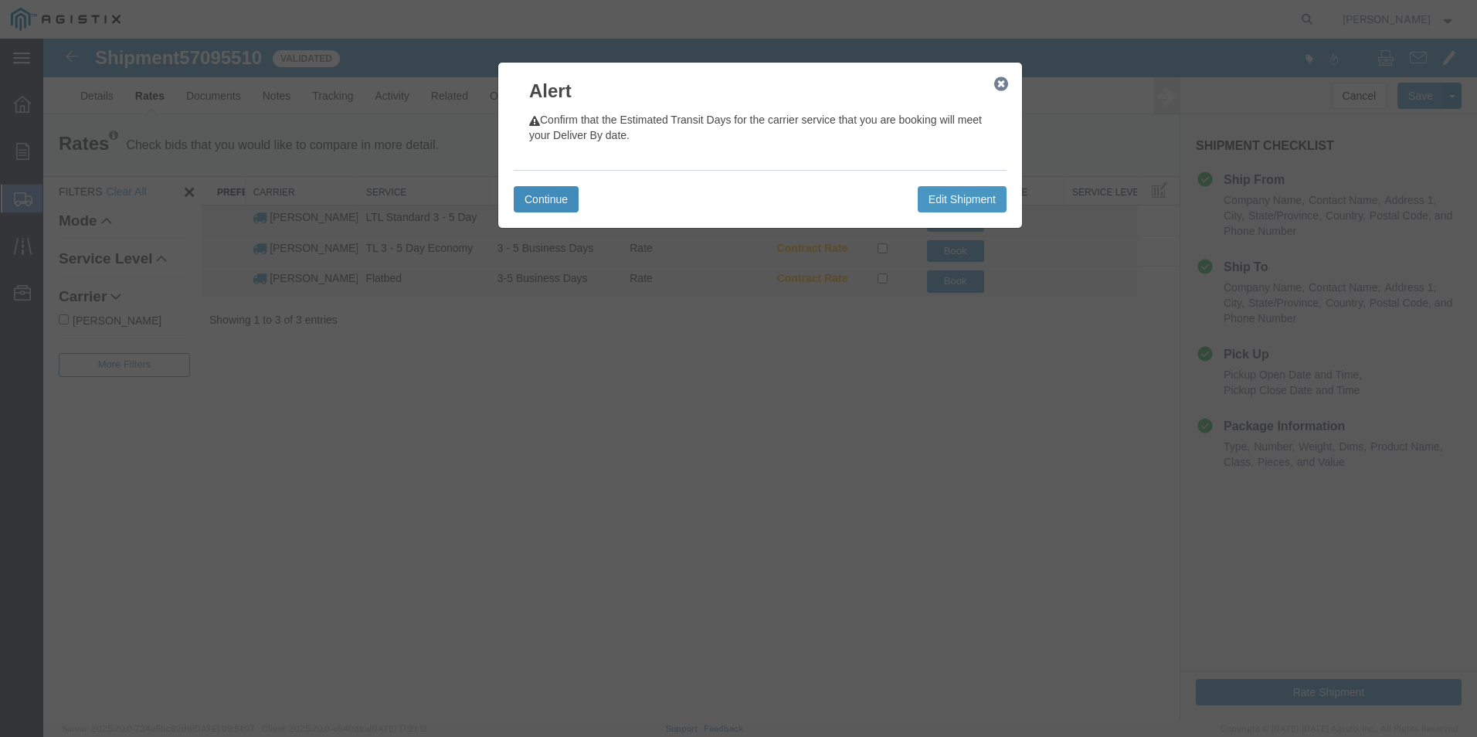
click at [549, 196] on button "Continue" at bounding box center [546, 199] width 65 height 26
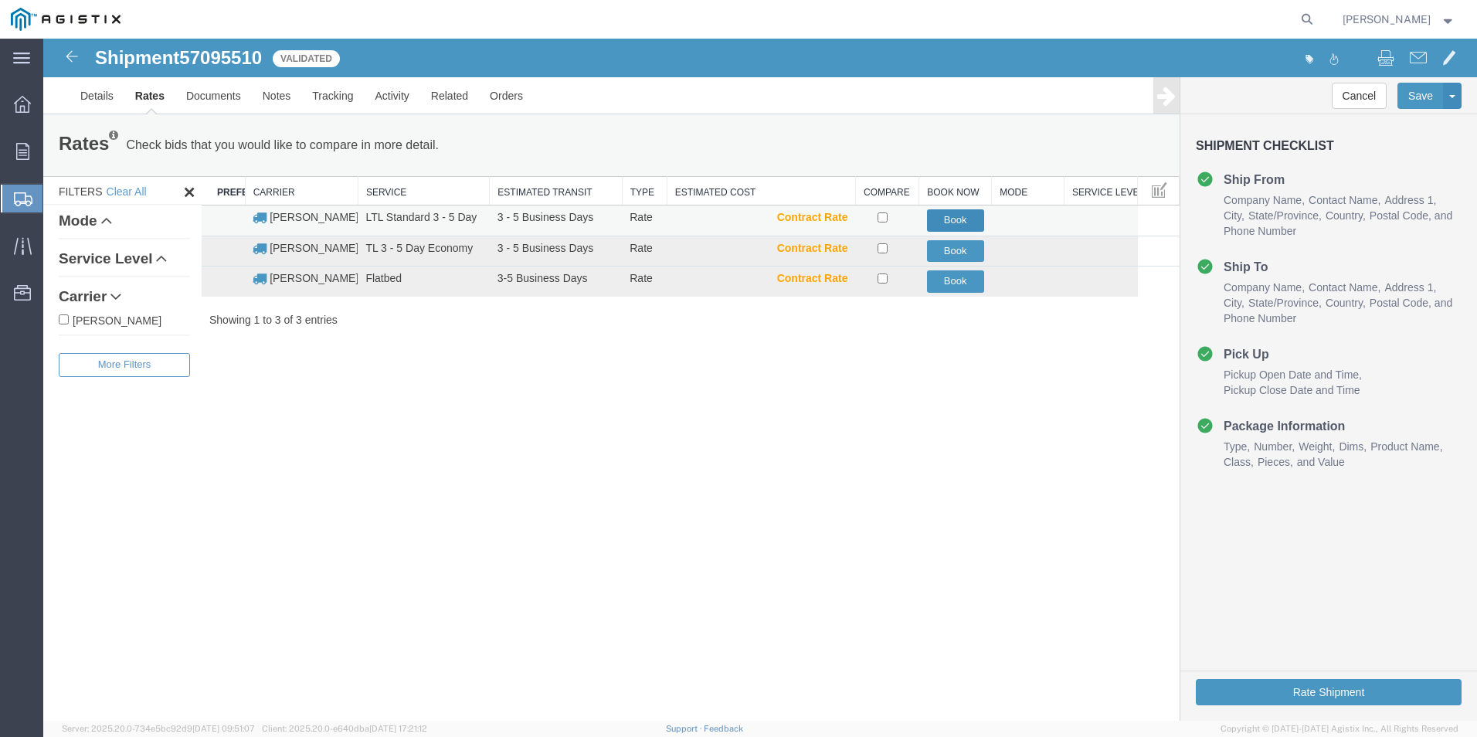
click at [952, 216] on button "Book" at bounding box center [955, 220] width 57 height 22
